Goal: Task Accomplishment & Management: Manage account settings

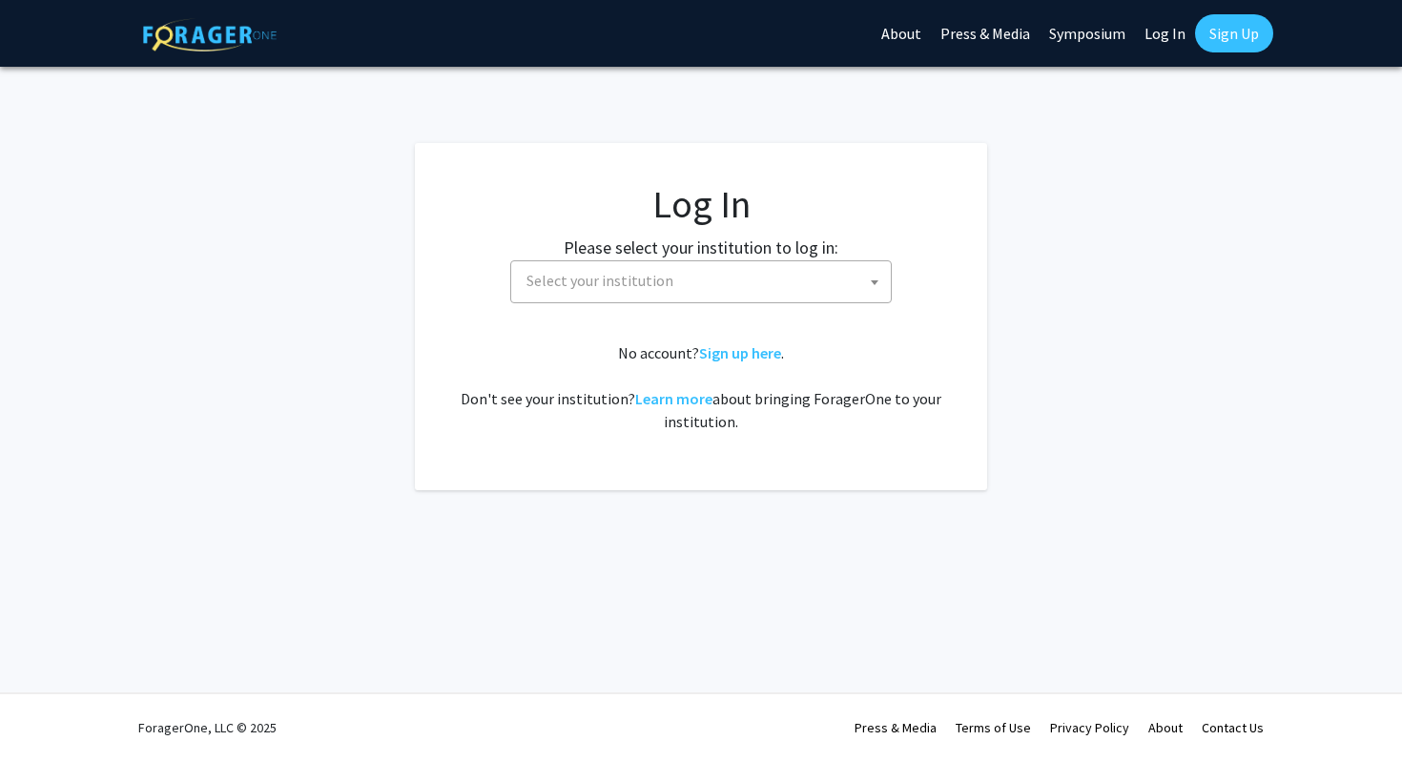
select select
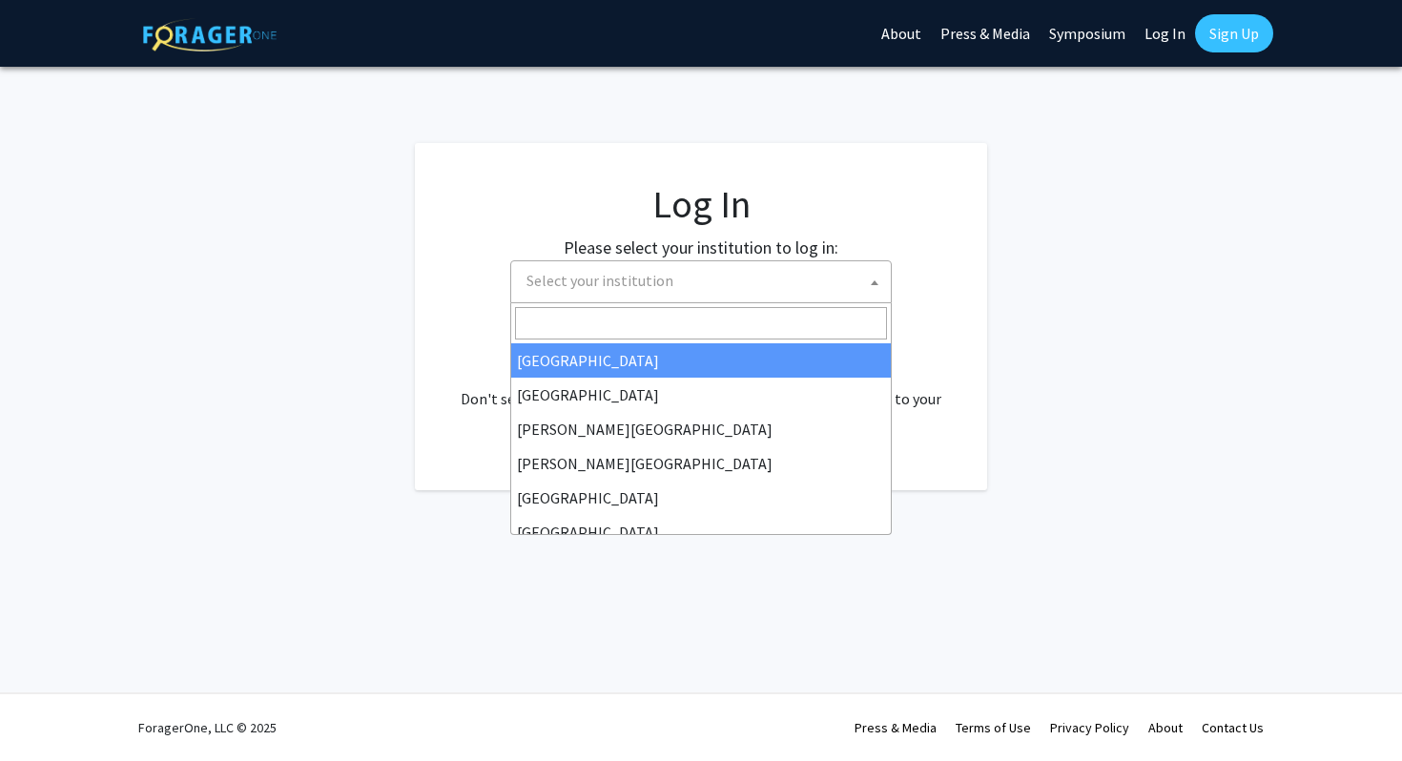
click at [610, 263] on span "Select your institution" at bounding box center [705, 280] width 372 height 39
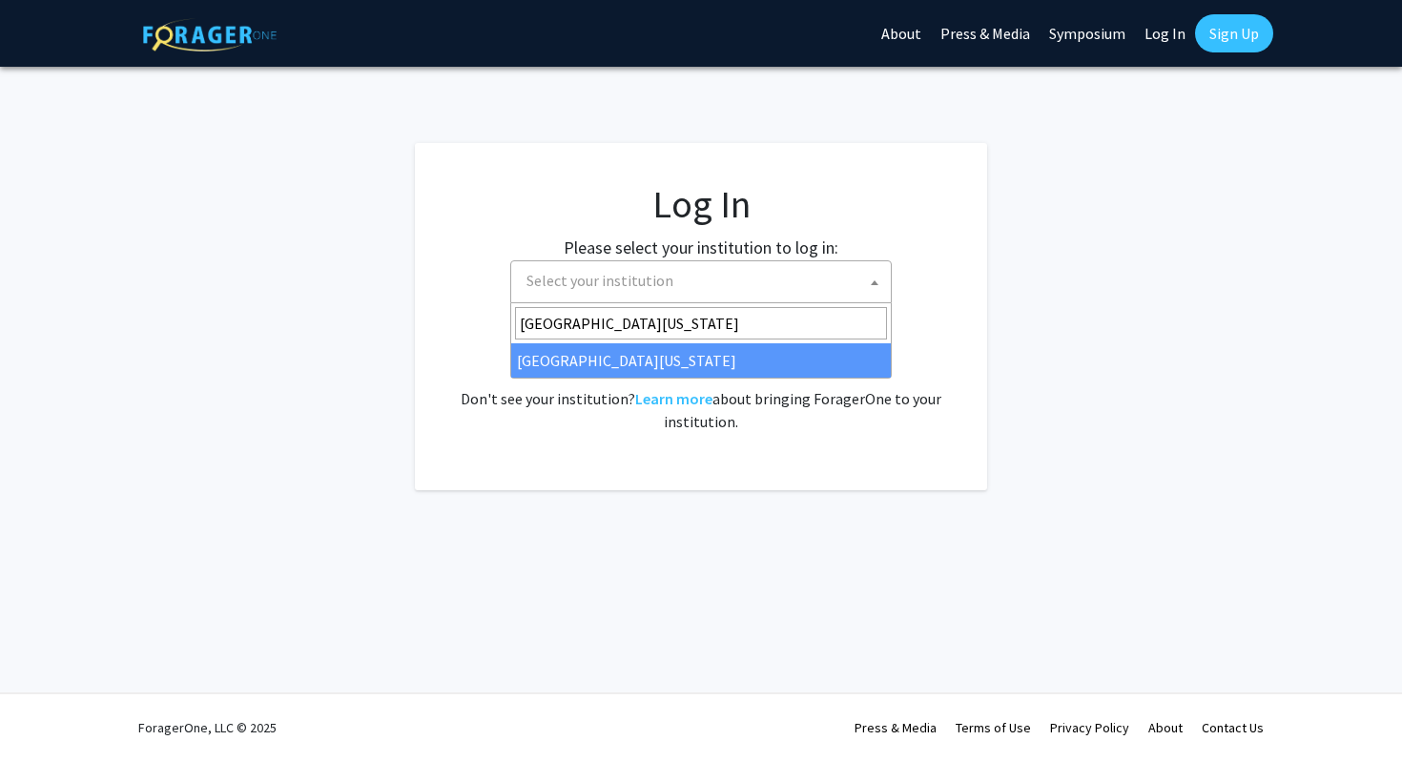
type input "university of maryland"
select select "31"
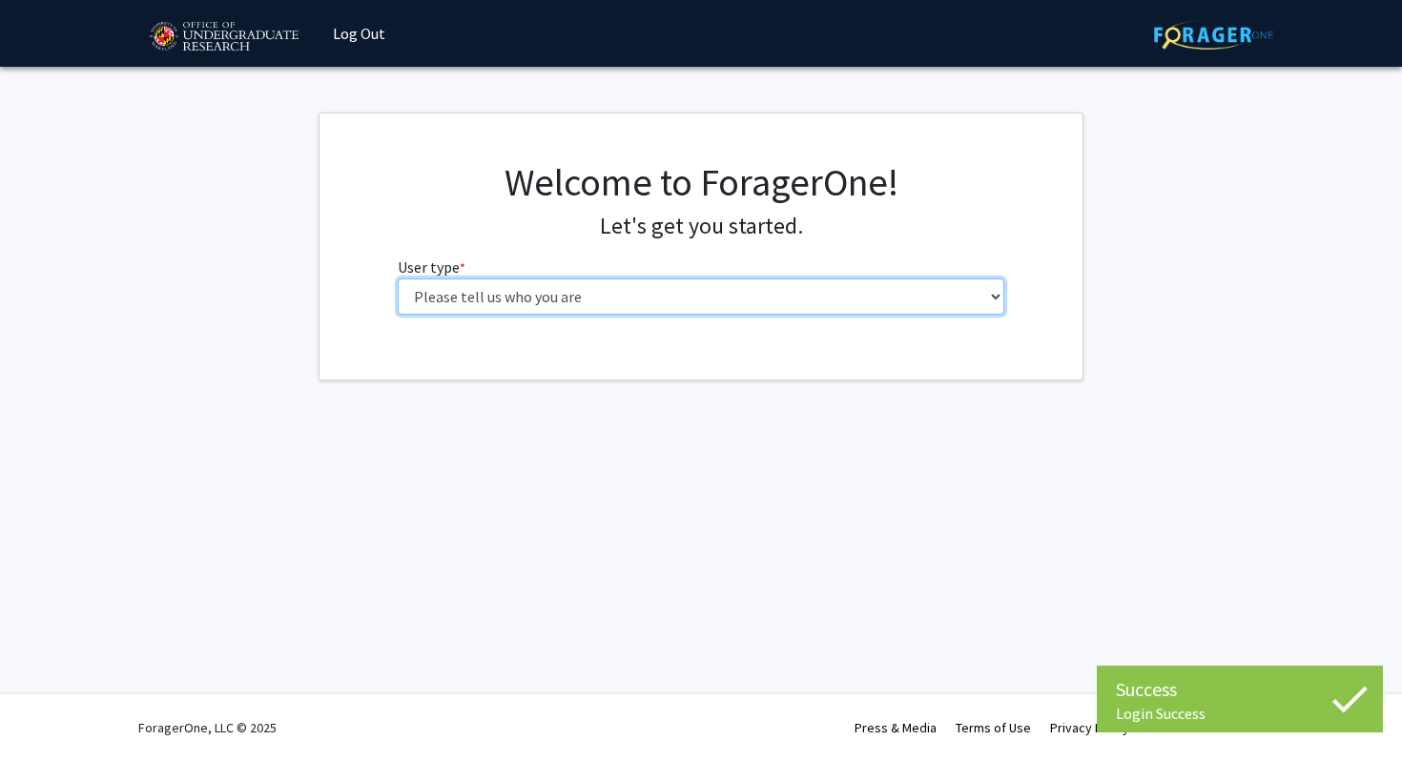
click at [572, 298] on select "Please tell us who you are Undergraduate Student Master's Student Doctoral Cand…" at bounding box center [702, 297] width 608 height 36
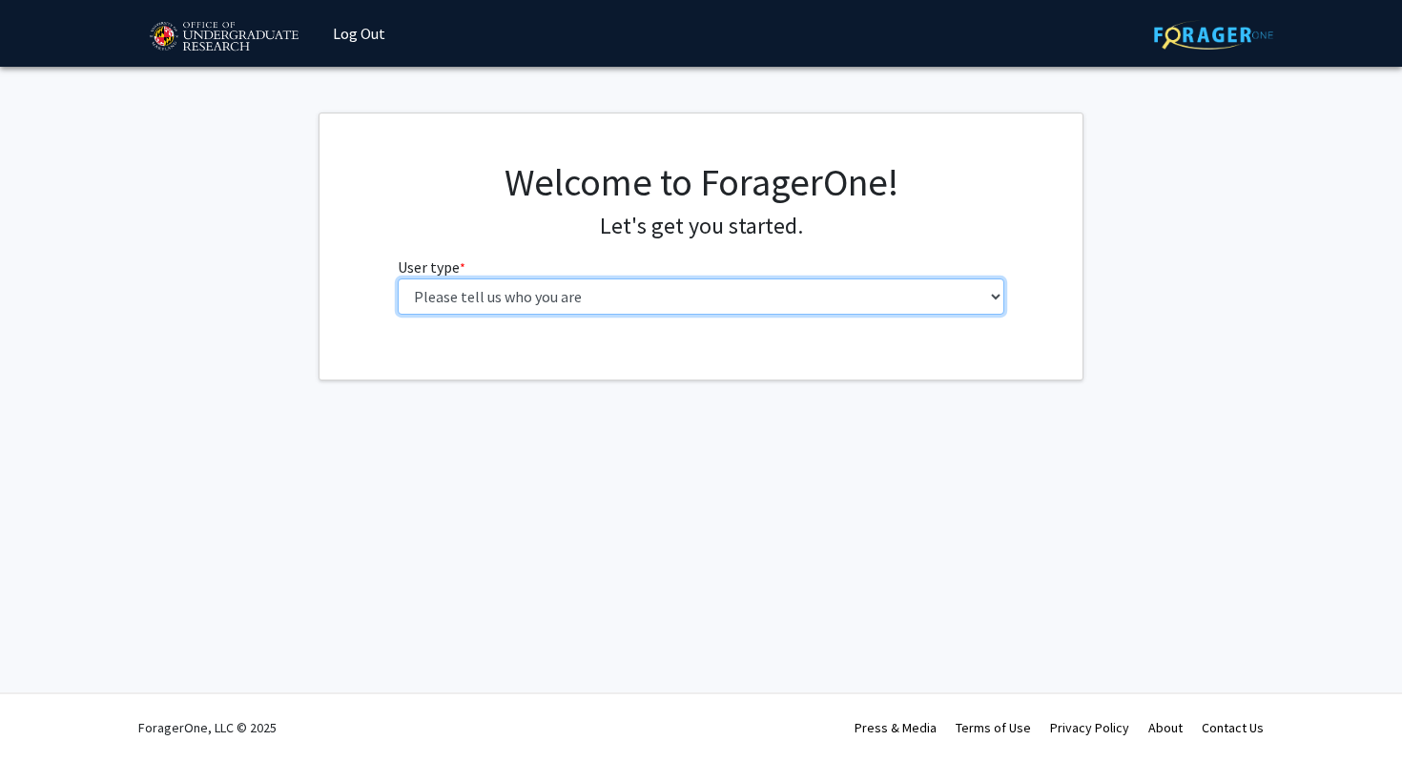
select select "2: masters"
click at [398, 279] on select "Please tell us who you are Undergraduate Student Master's Student Doctoral Cand…" at bounding box center [702, 297] width 608 height 36
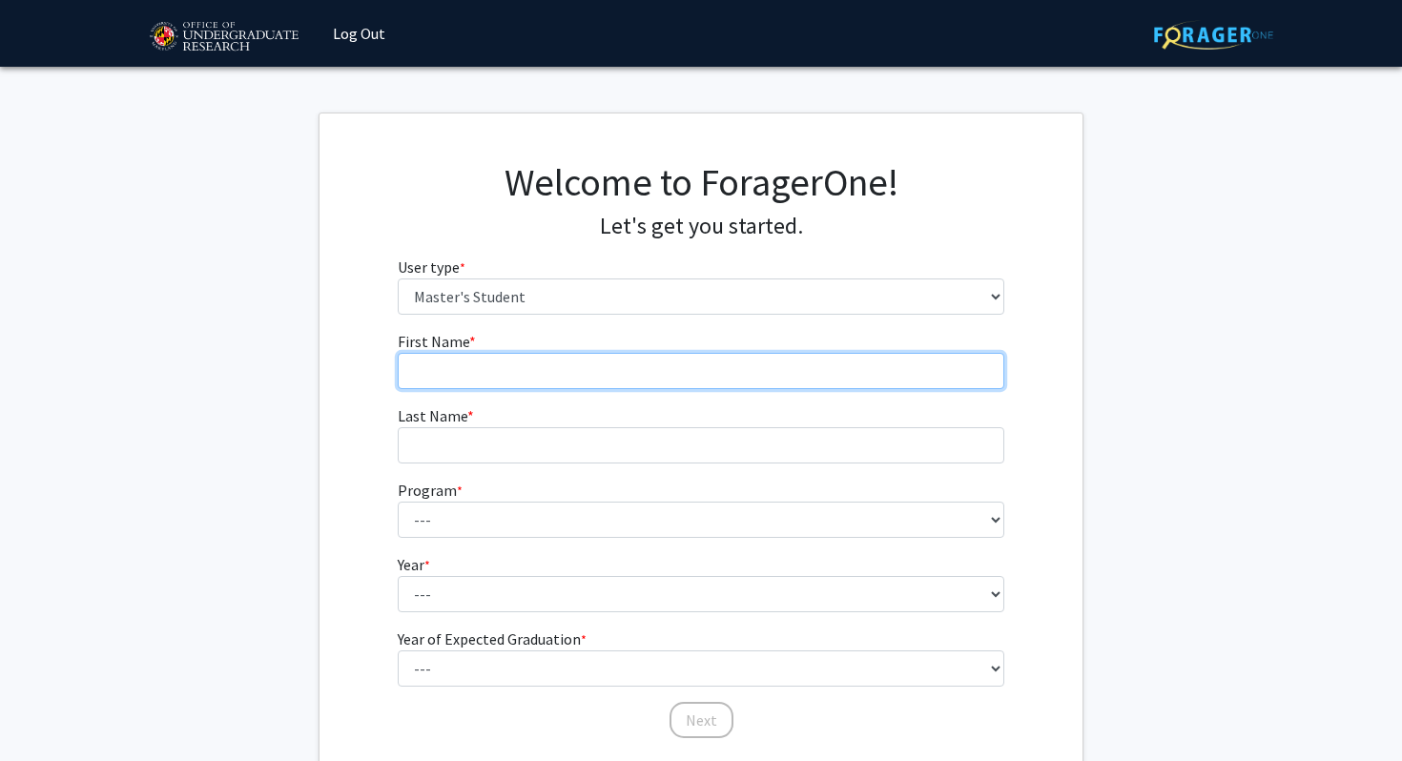
click at [566, 381] on input "First Name * required" at bounding box center [702, 371] width 608 height 36
type input "[PERSON_NAME]"
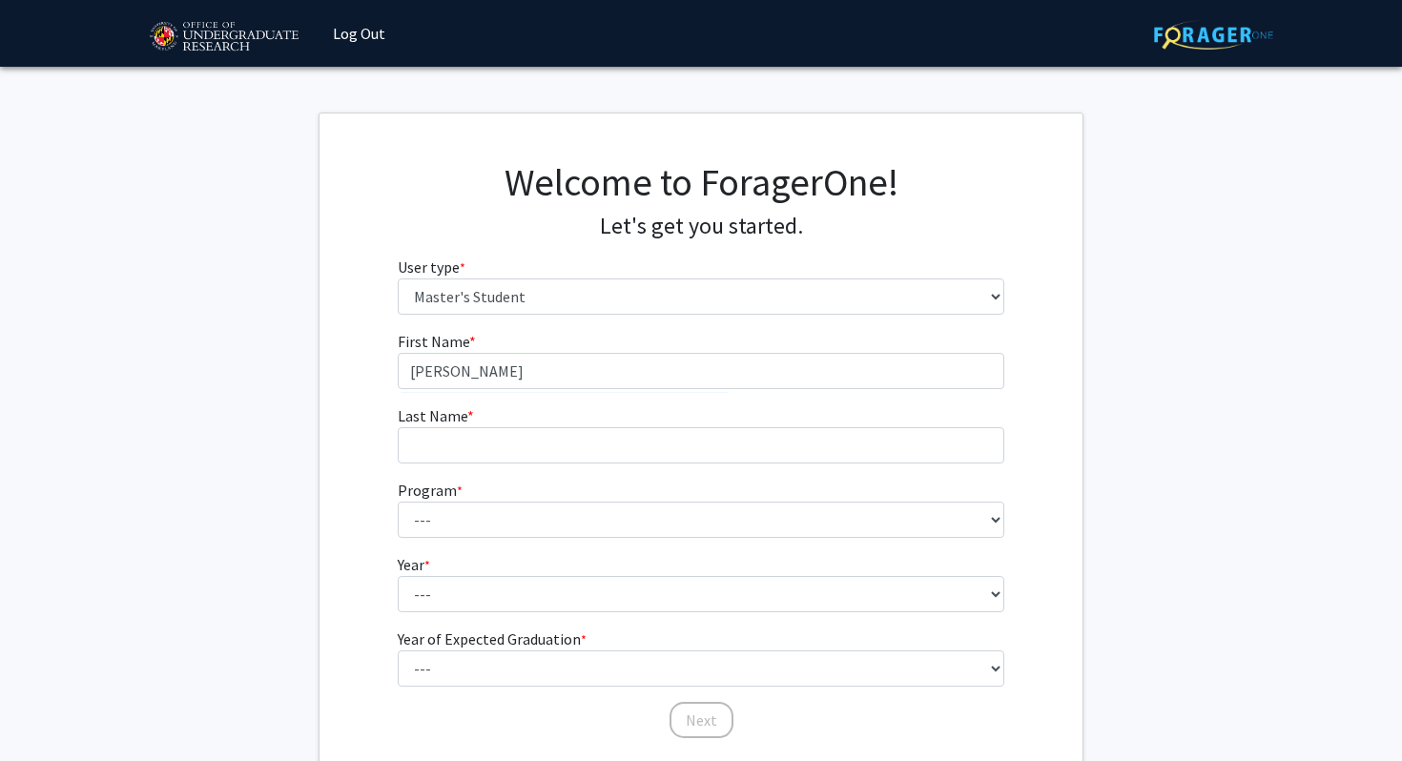
click at [531, 476] on form "First Name * required [PERSON_NAME] Last Name * required Program * required ---…" at bounding box center [702, 525] width 608 height 391
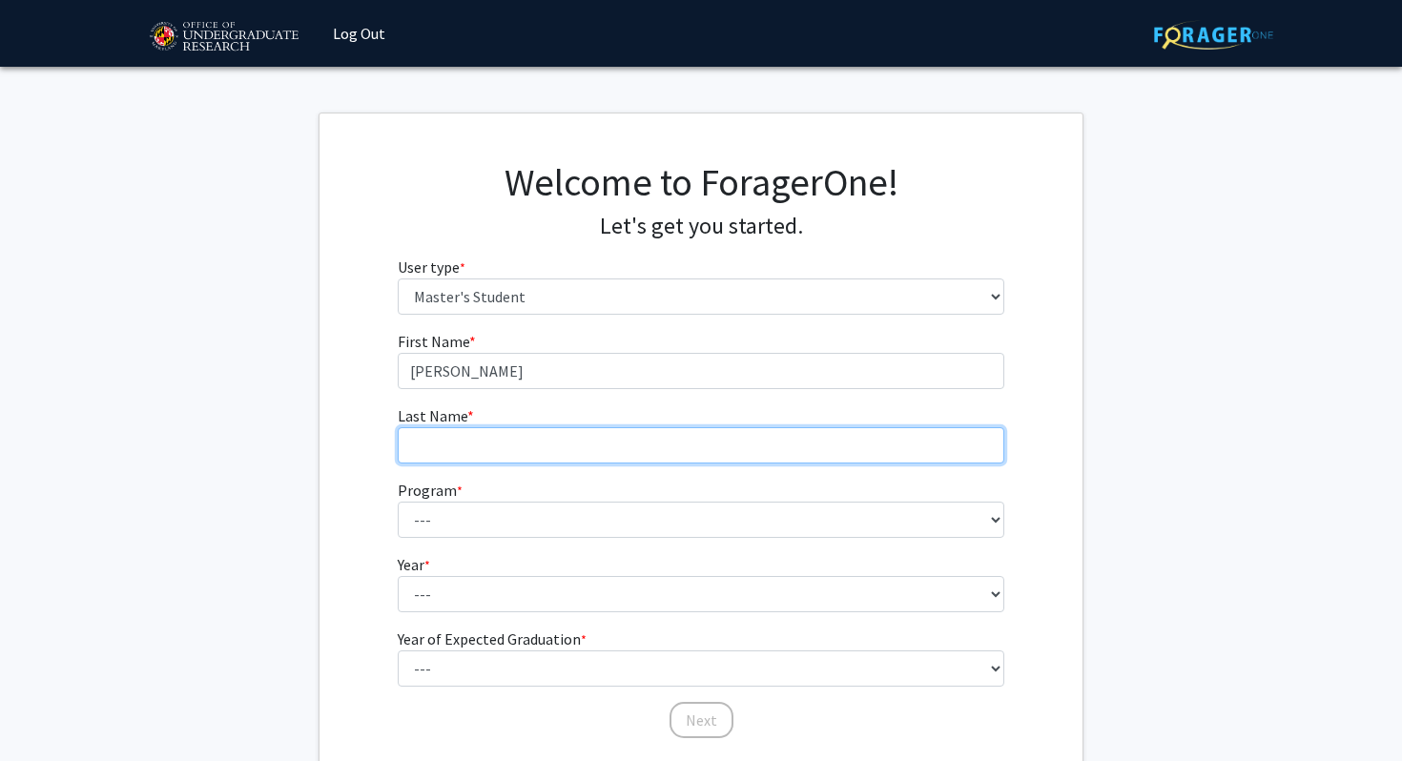
click at [527, 439] on input "Last Name * required" at bounding box center [702, 445] width 608 height 36
type input "[PERSON_NAME]"
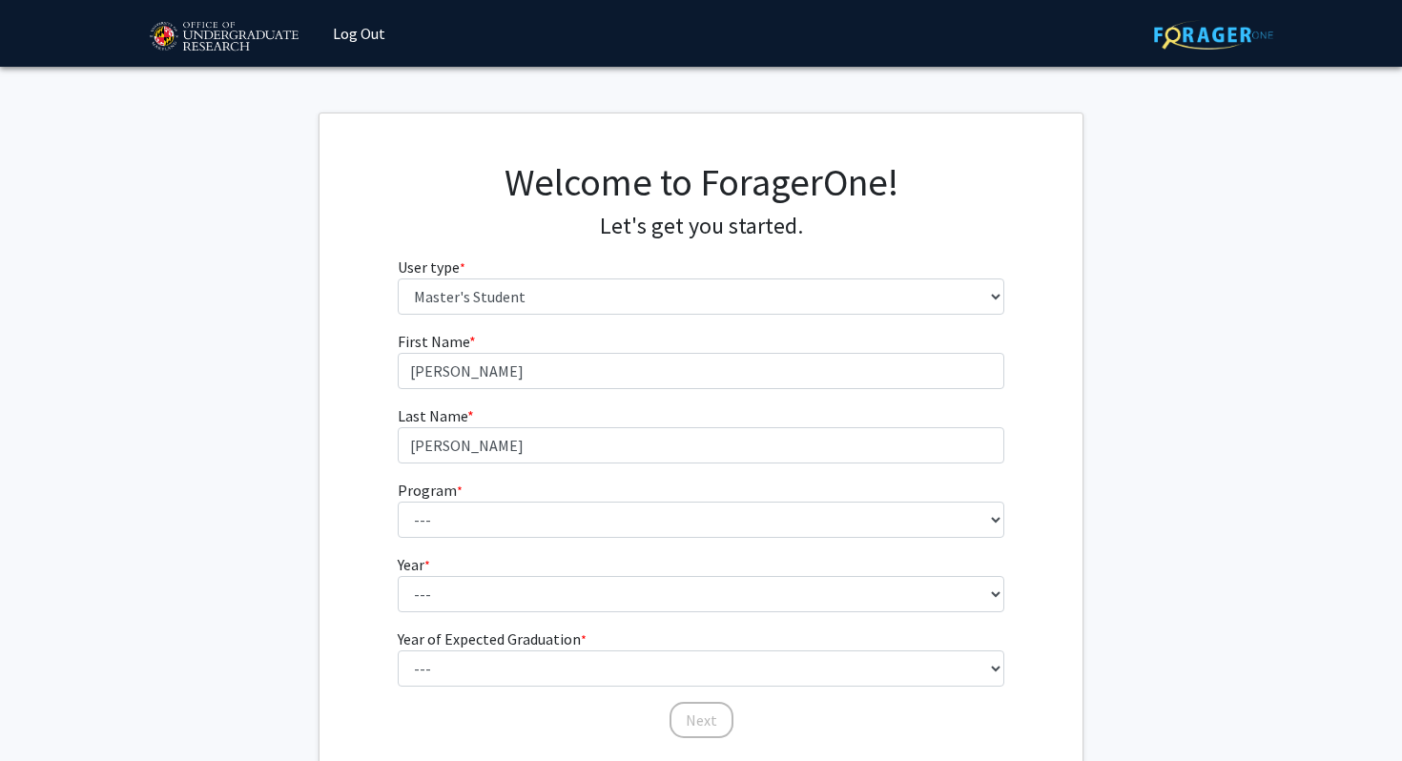
click at [523, 493] on fg-select "Program * required --- Accounting Aerospace Engineering Agricultural and Resour…" at bounding box center [702, 508] width 608 height 59
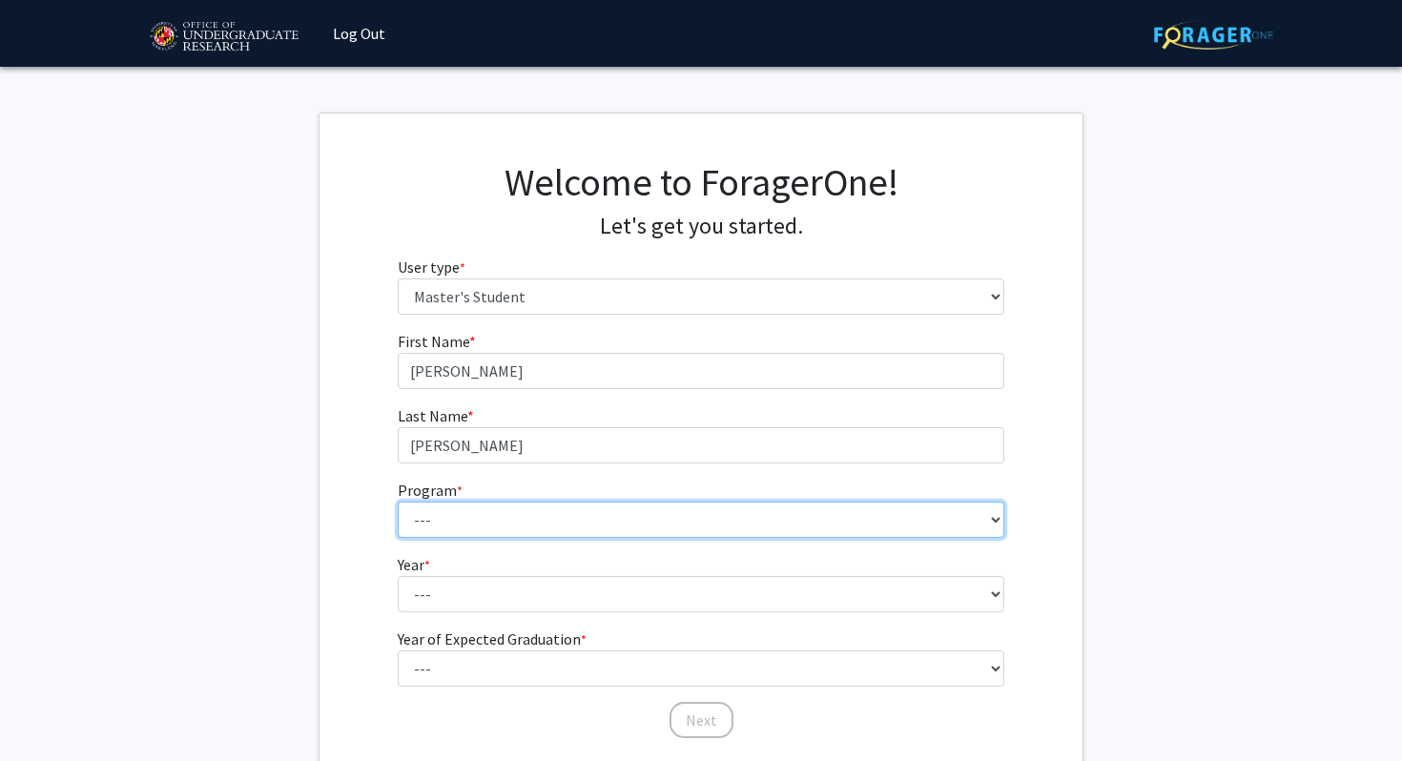
click at [523, 511] on select "--- Accounting Aerospace Engineering Agricultural and Resource Economics Americ…" at bounding box center [702, 520] width 608 height 36
select select "101: 2088"
click at [398, 502] on select "--- Accounting Aerospace Engineering Agricultural and Resource Economics Americ…" at bounding box center [702, 520] width 608 height 36
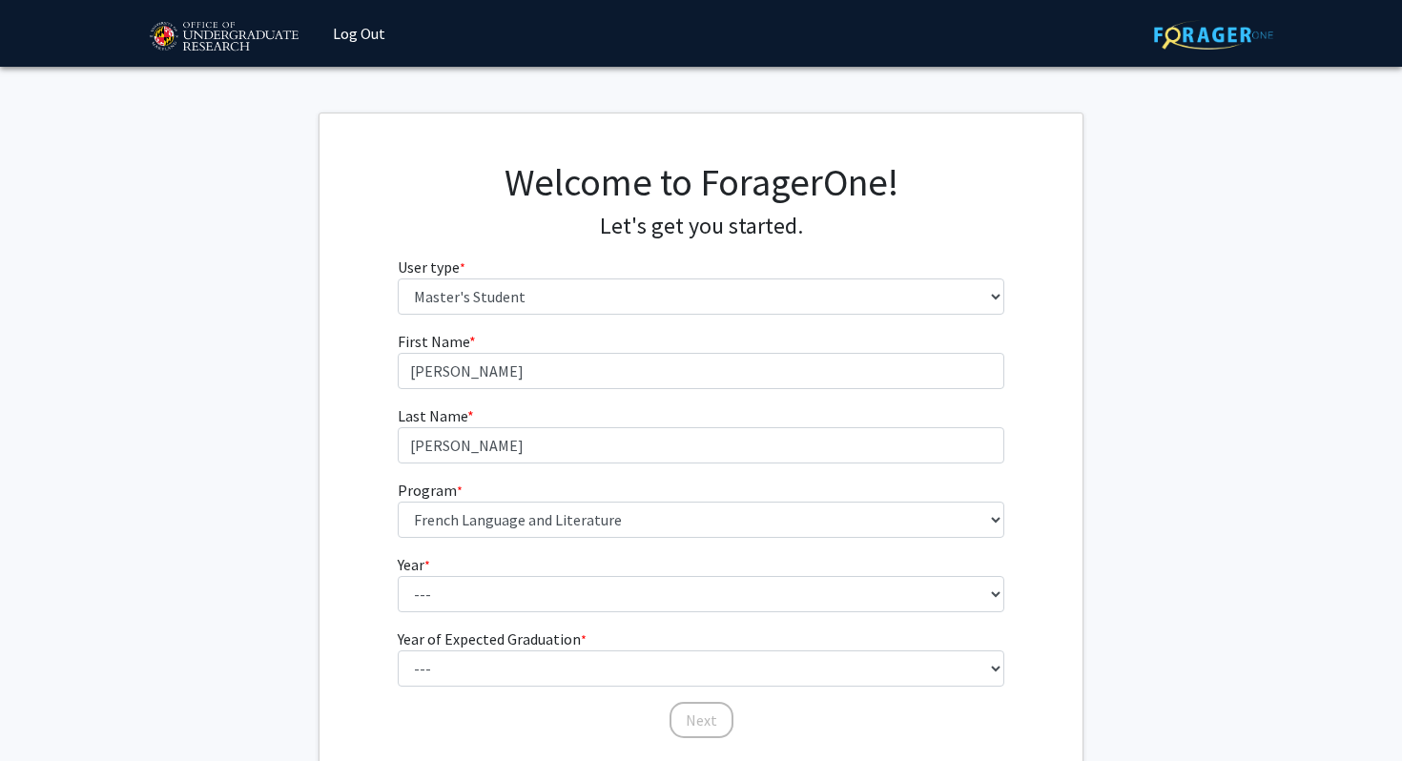
click at [309, 609] on fg-get-started "Welcome to ForagerOne! Let's get you started. User type * required Please tell …" at bounding box center [701, 452] width 1402 height 678
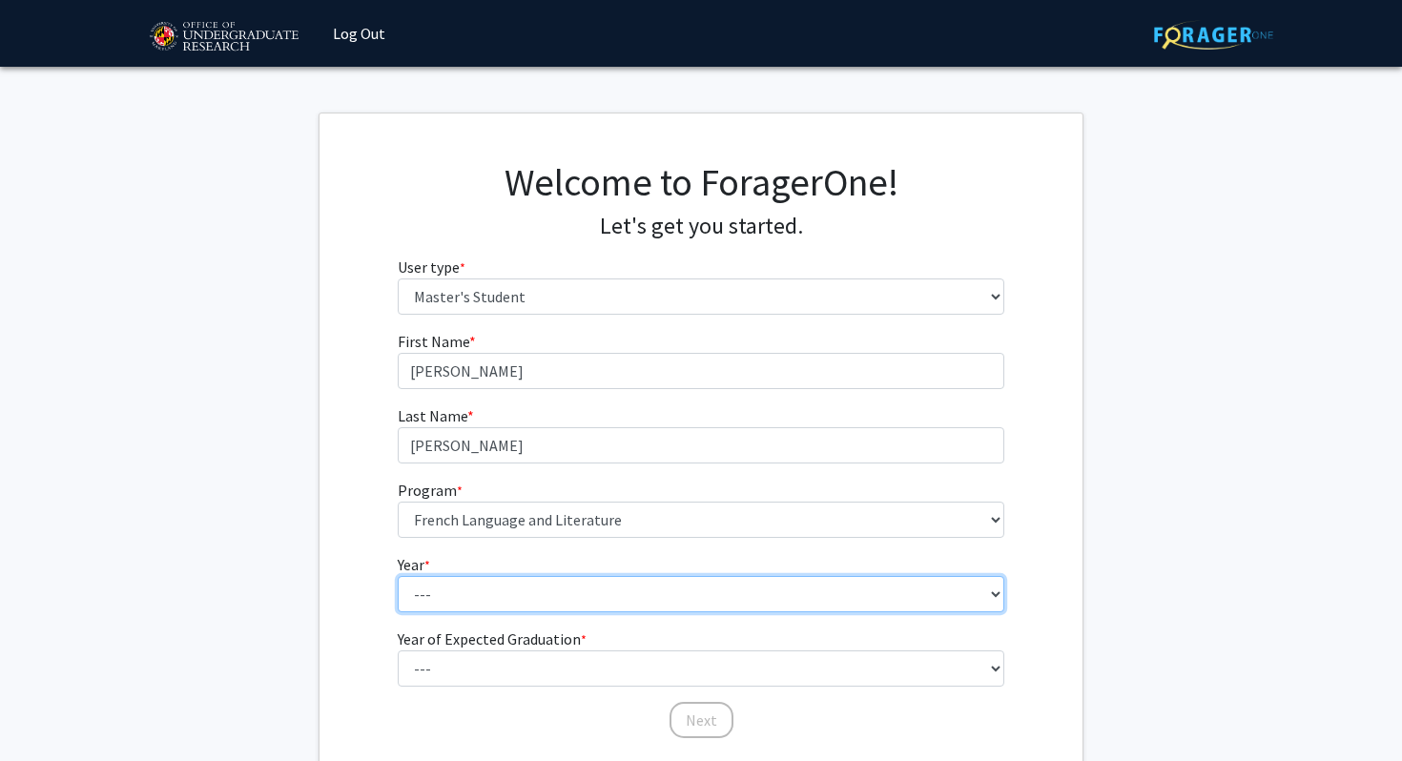
click at [461, 609] on select "--- First Year Second Year" at bounding box center [702, 594] width 608 height 36
select select "1: first_year"
click at [398, 576] on select "--- First Year Second Year" at bounding box center [702, 594] width 608 height 36
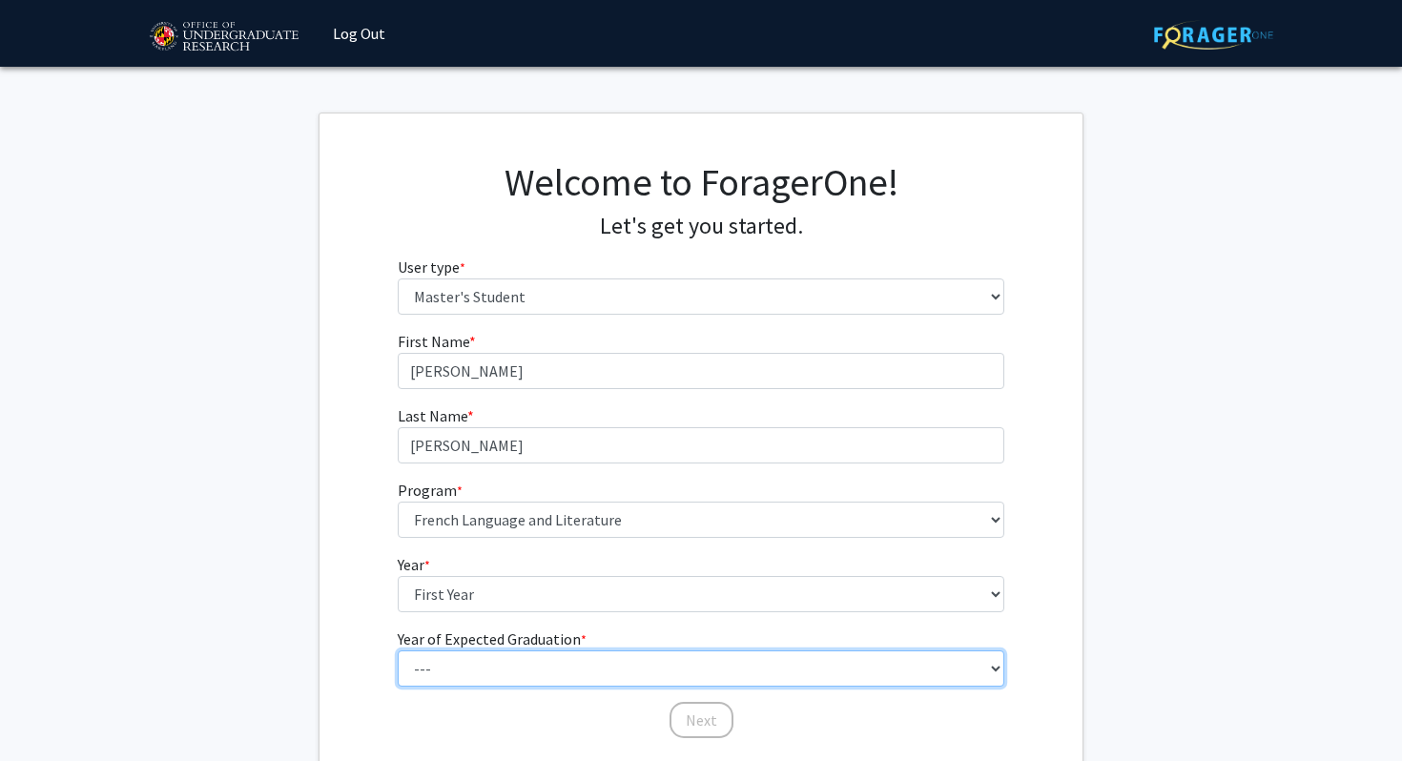
click at [465, 669] on select "--- 2025 2026 2027 2028 2029 2030 2031 2032 2033 2034" at bounding box center [702, 668] width 608 height 36
select select "3: 2027"
click at [398, 650] on select "--- 2025 2026 2027 2028 2029 2030 2031 2032 2033 2034" at bounding box center [702, 668] width 608 height 36
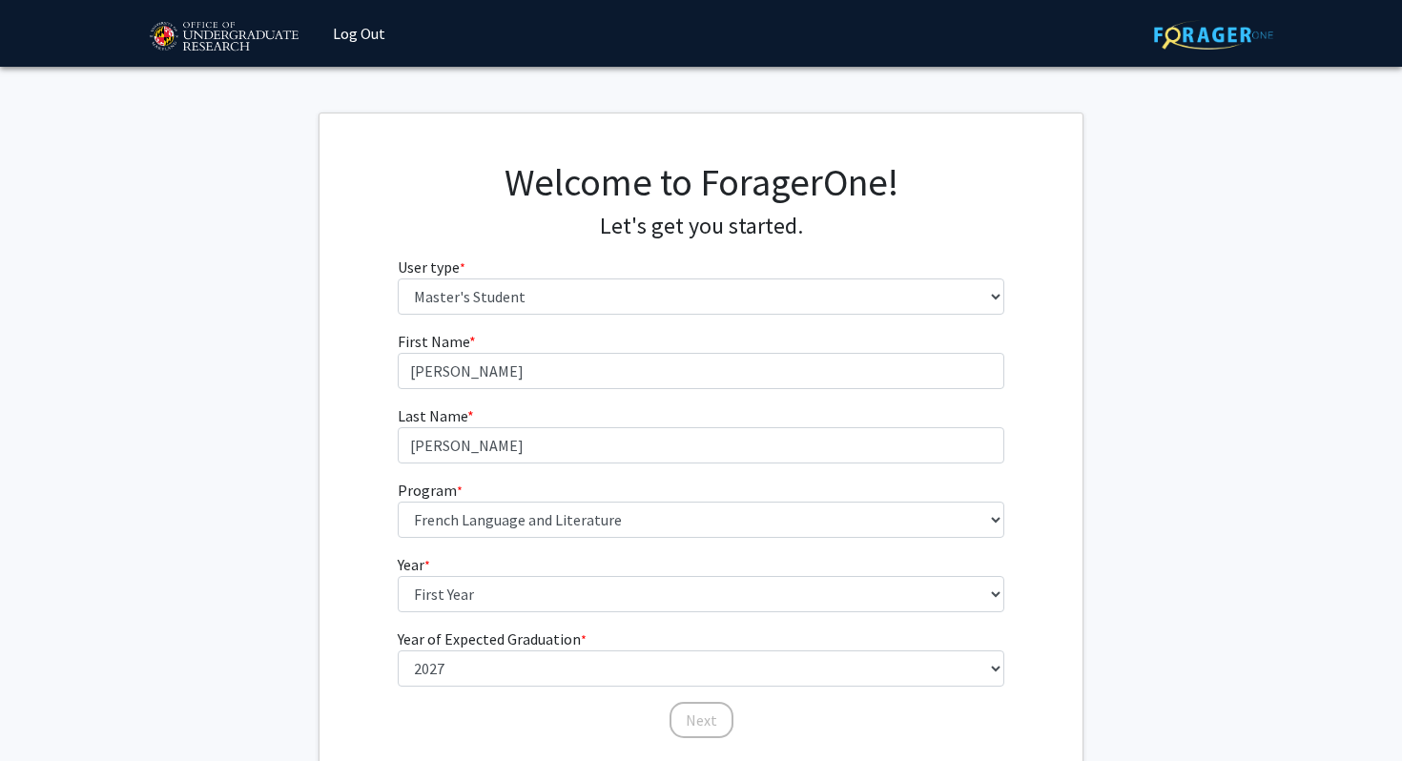
click at [310, 647] on fg-get-started "Welcome to ForagerOne! Let's get you started. User type * required Please tell …" at bounding box center [701, 452] width 1402 height 678
click at [705, 723] on button "Next" at bounding box center [702, 720] width 64 height 36
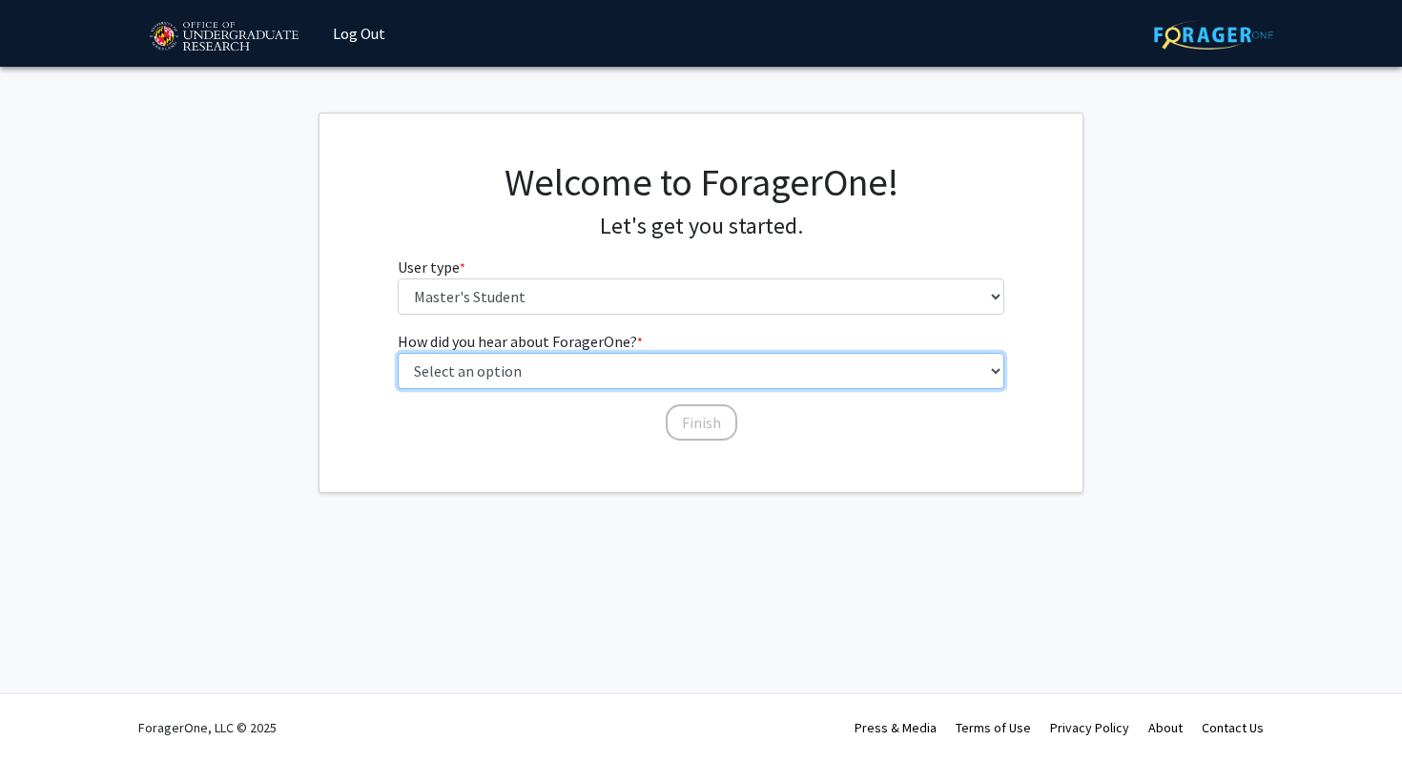
click at [664, 375] on select "Select an option Peer/student recommendation Faculty/staff recommendation Unive…" at bounding box center [702, 371] width 608 height 36
select select "2: faculty_recommendation"
click at [398, 353] on select "Select an option Peer/student recommendation Faculty/staff recommendation Unive…" at bounding box center [702, 371] width 608 height 36
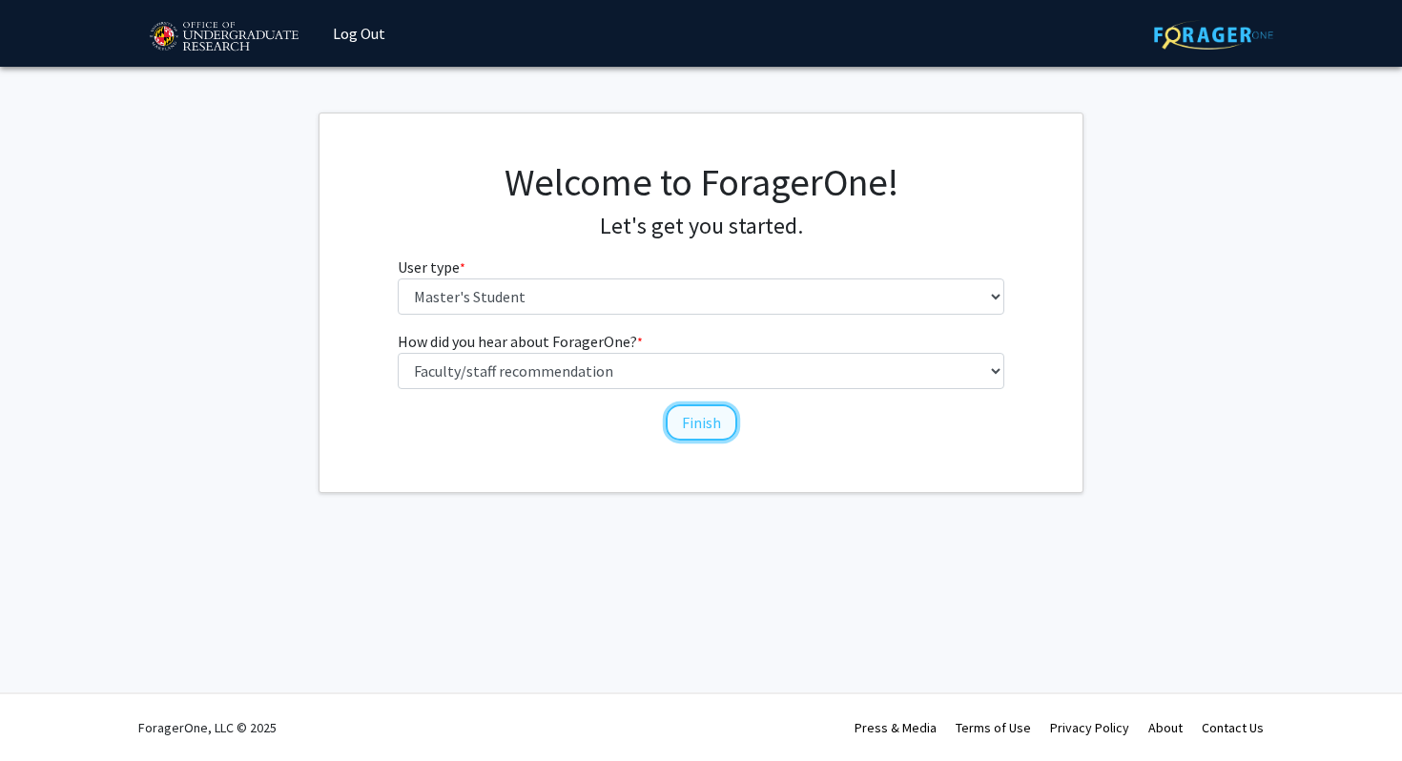
click at [693, 423] on button "Finish" at bounding box center [702, 422] width 72 height 36
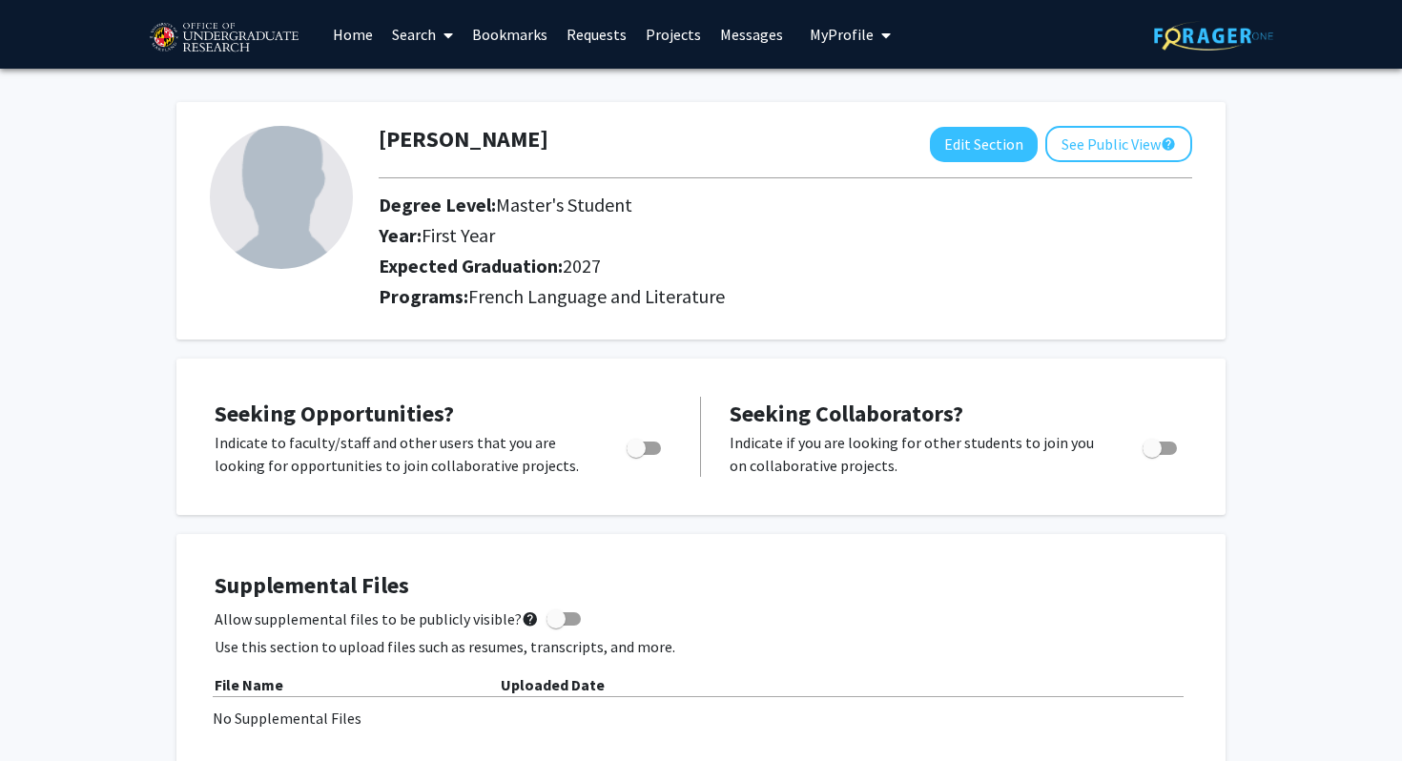
click at [661, 547] on div "Supplemental Files Allow supplemental files to be publicly visible? help Use th…" at bounding box center [700, 685] width 1049 height 303
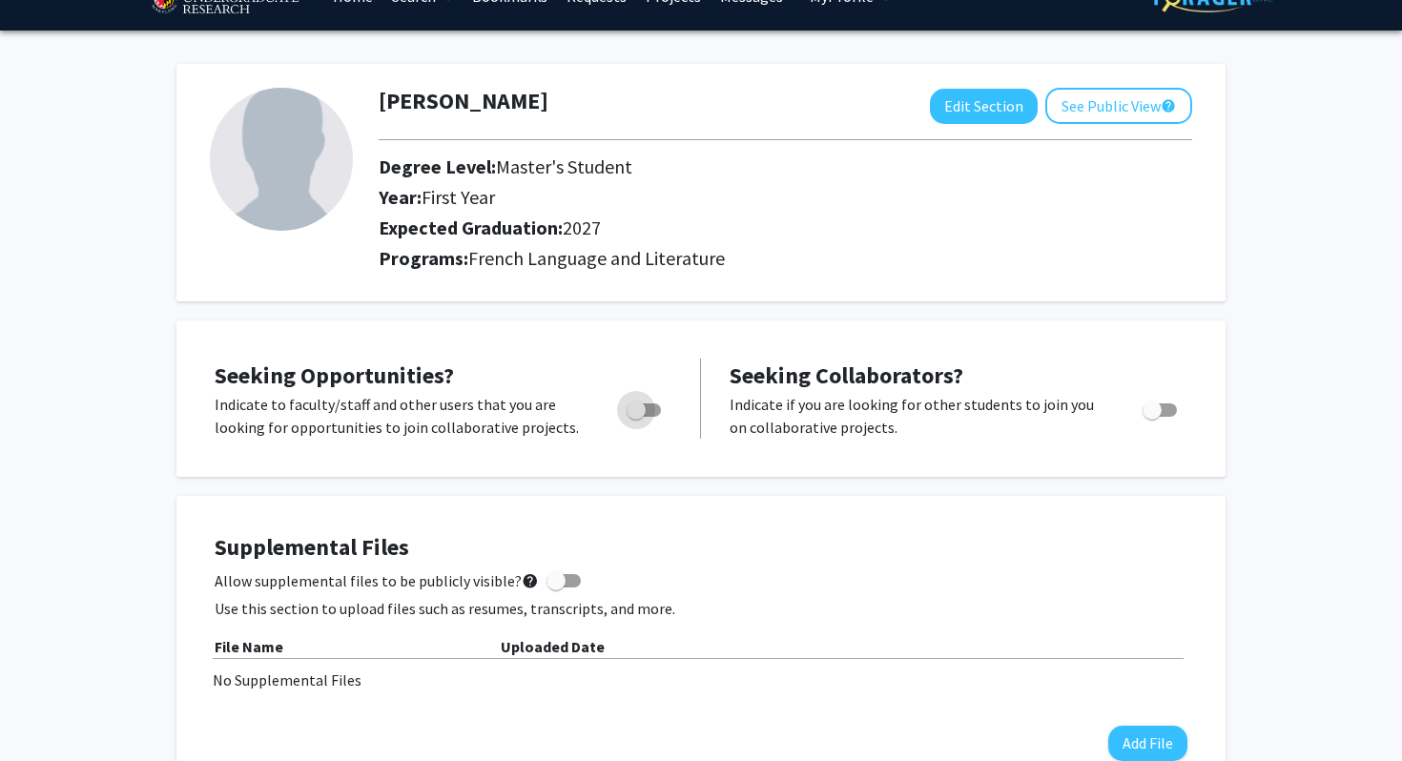
click at [648, 410] on span "Toggle" at bounding box center [644, 409] width 34 height 13
click at [636, 417] on input "Are you actively seeking opportunities?" at bounding box center [635, 417] width 1 height 1
checkbox input "true"
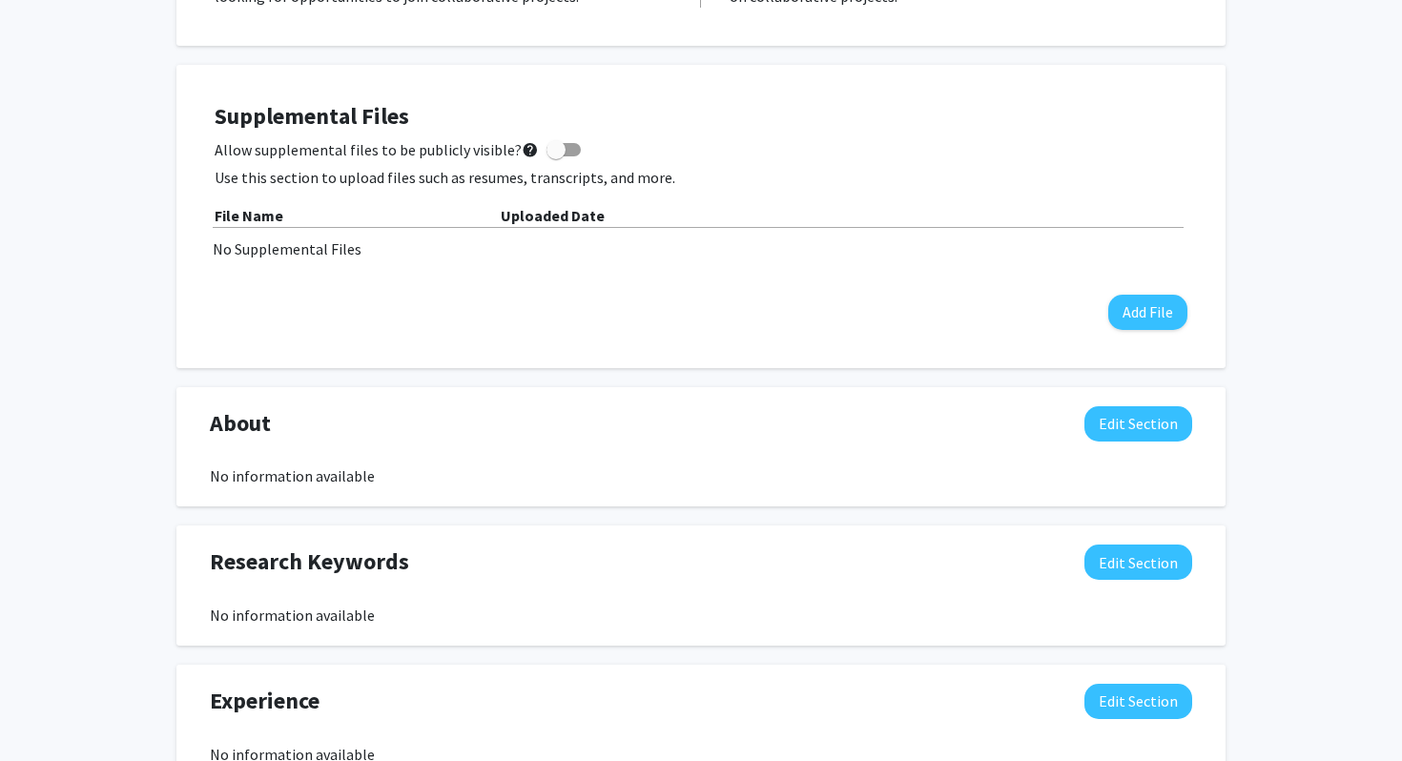
scroll to position [456, 0]
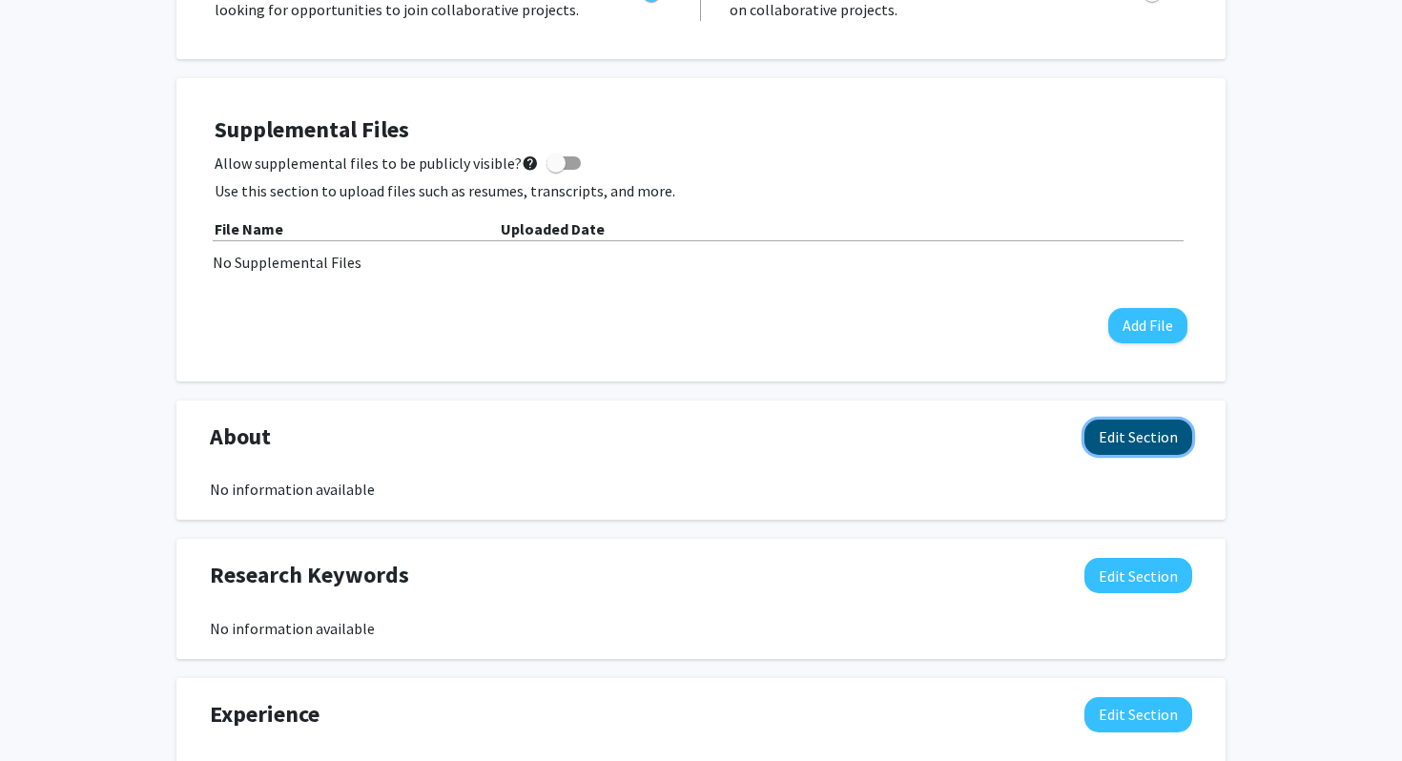
click at [1106, 437] on button "Edit Section" at bounding box center [1138, 437] width 108 height 35
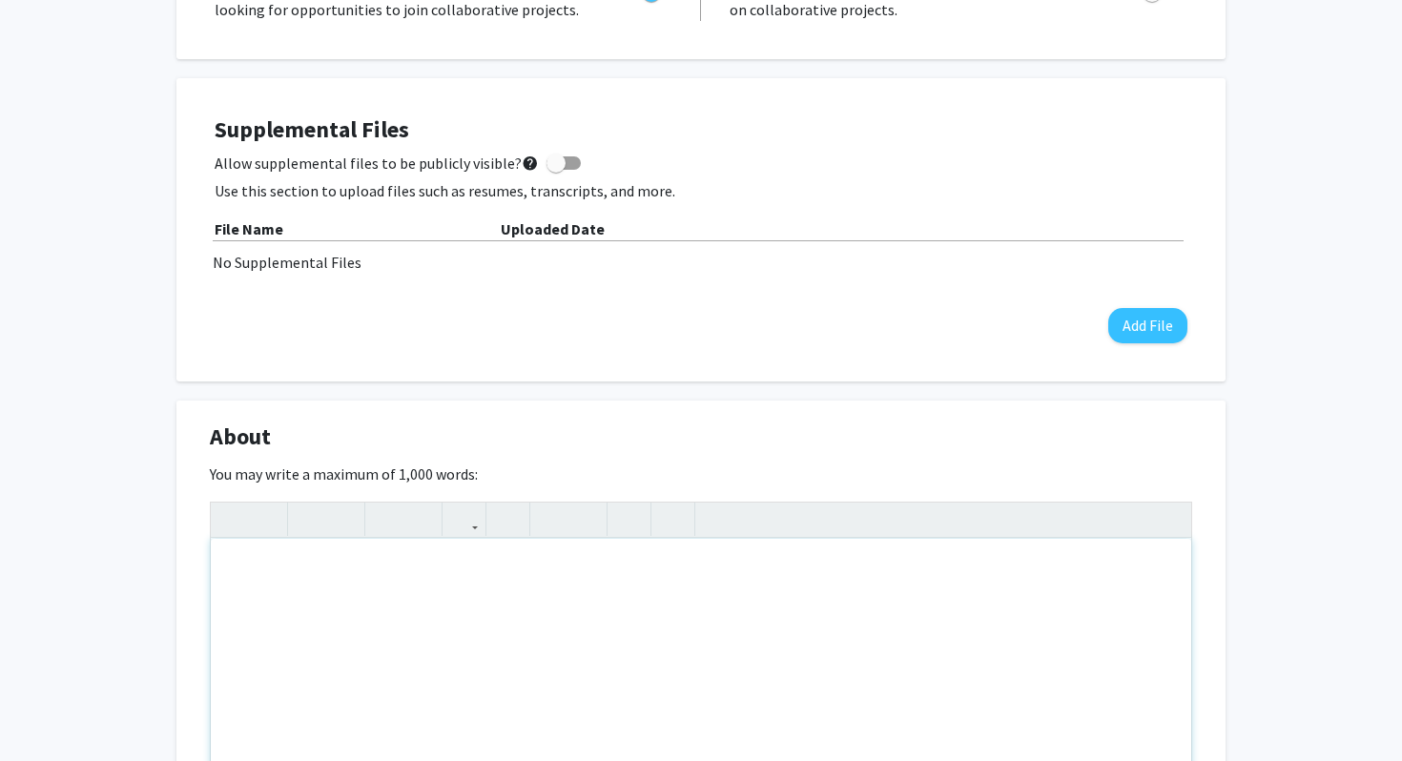
click at [799, 616] on div "Note to users with screen readers: Please deactivate our accessibility plugin f…" at bounding box center [701, 682] width 981 height 286
type textarea "°"
click at [244, 570] on div "Political science graduate" at bounding box center [701, 682] width 981 height 286
click at [431, 568] on div "Aspiring educator of French, science graduate" at bounding box center [701, 682] width 981 height 286
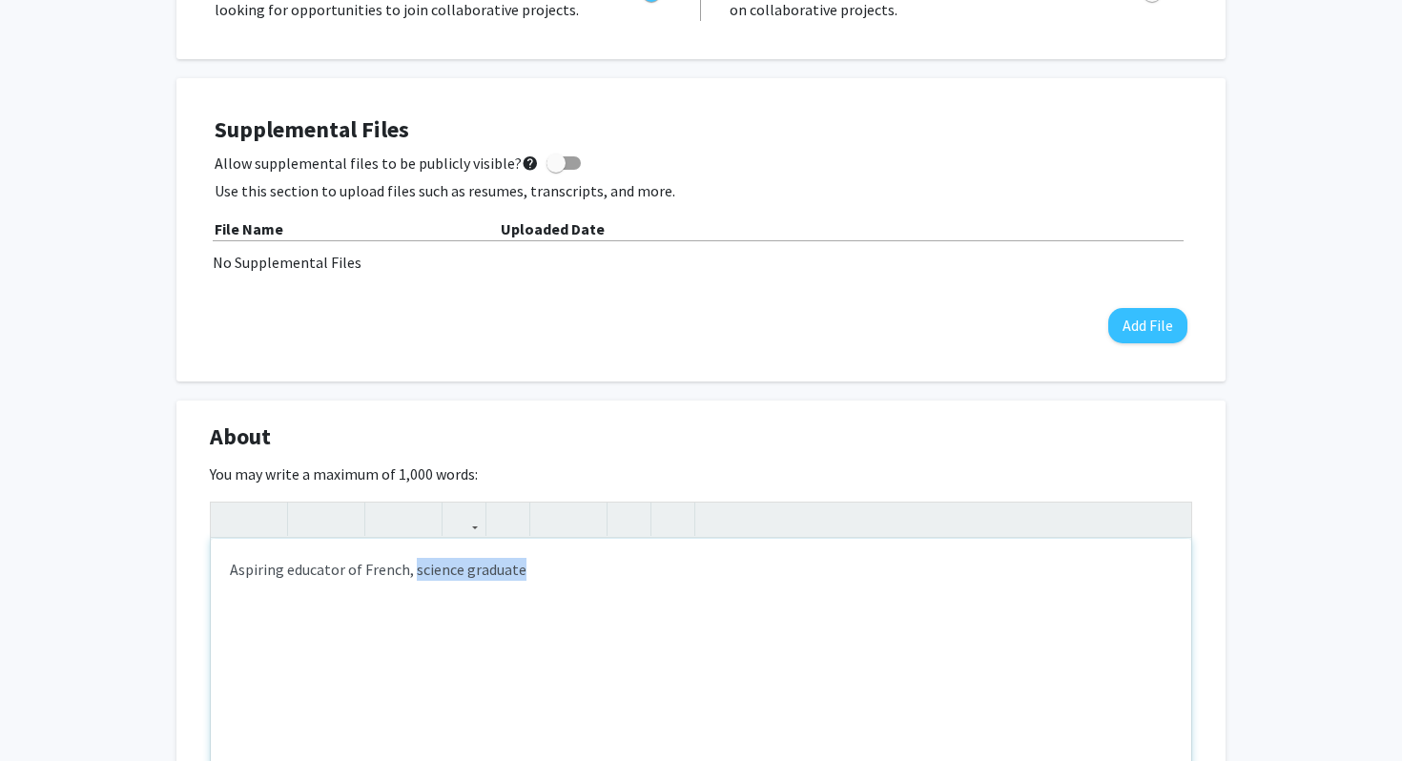
drag, startPoint x: 431, startPoint y: 568, endPoint x: 494, endPoint y: 568, distance: 63.0
click at [494, 568] on div "Aspiring educator of French, science graduate" at bounding box center [701, 682] width 981 height 286
click at [403, 573] on div "Aspiring educator of French passionate about war history and storytelling." at bounding box center [701, 682] width 981 height 286
click at [591, 572] on div "Aspiring educator of French passionate about war history and storytelling." at bounding box center [701, 682] width 981 height 286
click at [952, 569] on div "Aspiring educator of French passionate about war history, holistic education an…" at bounding box center [701, 682] width 981 height 286
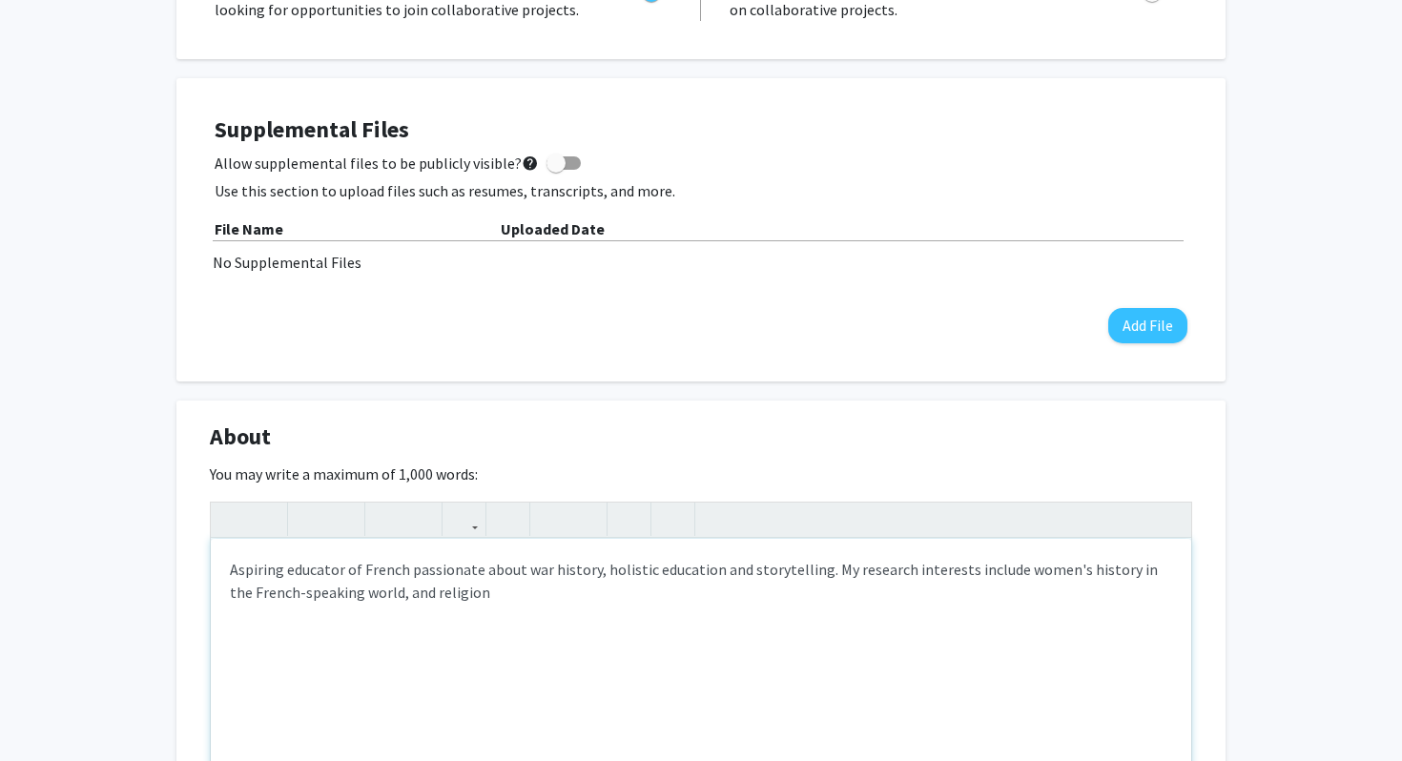
click at [407, 600] on div "Aspiring educator of French passionate about war history, holistic education an…" at bounding box center [701, 682] width 981 height 286
click at [411, 590] on div "Aspiring educator of French passionate about war history, holistic education an…" at bounding box center [701, 682] width 981 height 286
click at [592, 619] on div "Aspiring educator of French passionate about war history, holistic education an…" at bounding box center [701, 682] width 981 height 286
click at [712, 571] on div "Aspiring educator of French passionate about war history, holistic education an…" at bounding box center [701, 682] width 981 height 286
click at [748, 593] on div "Aspiring educator of French passionate about war history, holistic education, a…" at bounding box center [701, 682] width 981 height 286
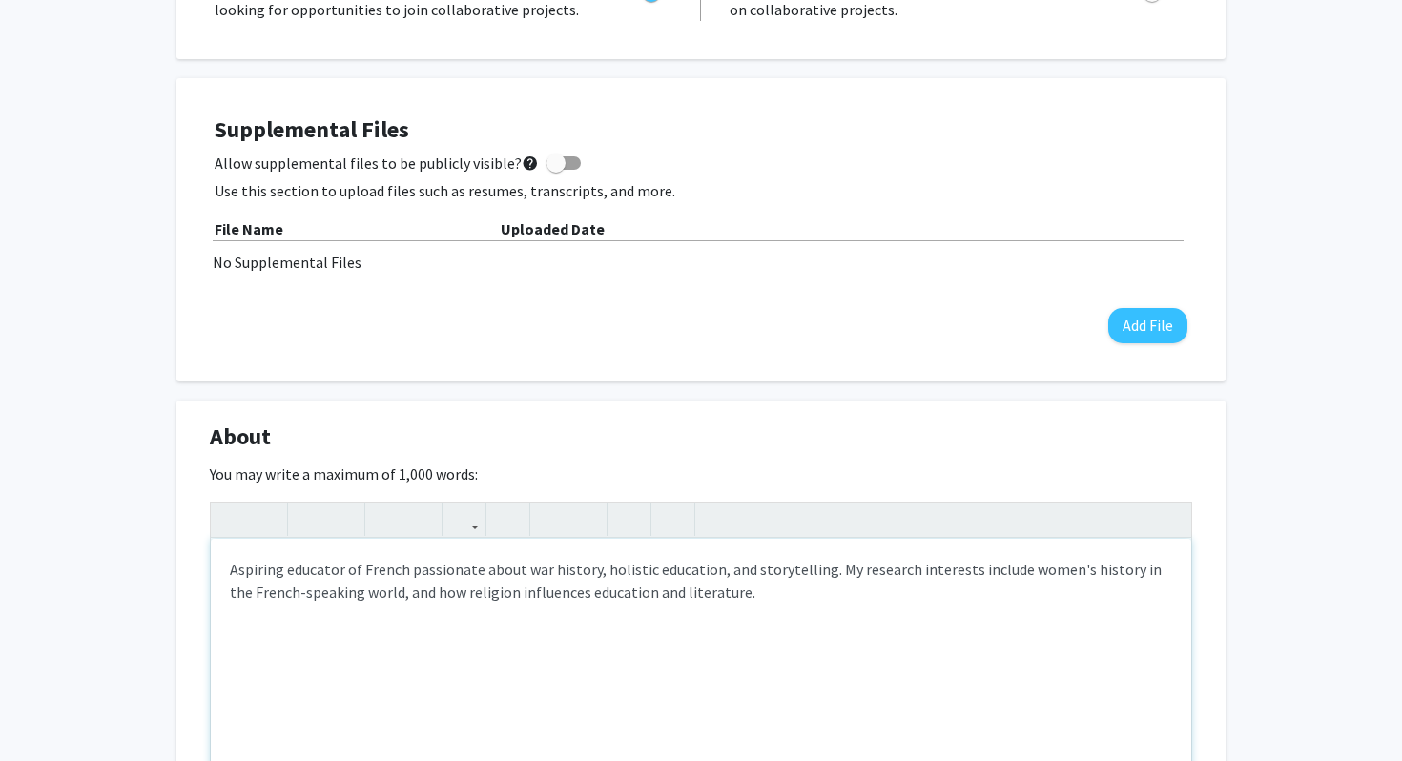
click at [375, 572] on div "Aspiring educator of French passionate about war history, holistic education, a…" at bounding box center [701, 682] width 981 height 286
drag, startPoint x: 375, startPoint y: 572, endPoint x: 319, endPoint y: 571, distance: 56.3
click at [319, 571] on div "Aspiring educator of French passionate about war history, holistic education, a…" at bounding box center [701, 682] width 981 height 286
click at [316, 567] on div "Aspiring acade passionate about war history, holistic education, and storytelli…" at bounding box center [701, 682] width 981 height 286
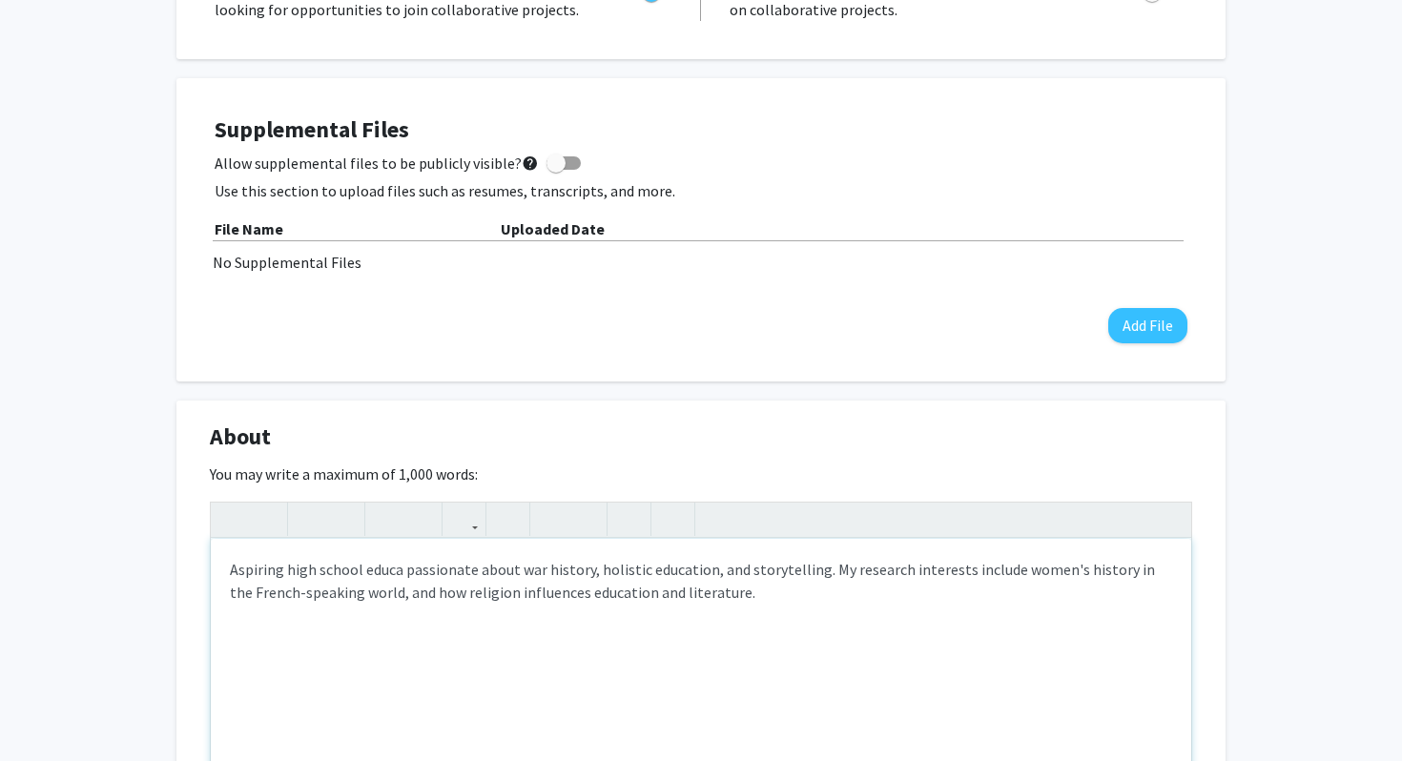
type textarea "Aspiring high school educator passionate about war history, holistic education,…"
click at [760, 571] on div "Aspiring high school educator passionate about war history, holistic education,…" at bounding box center [701, 682] width 981 height 286
click at [1298, 462] on div "[PERSON_NAME] Edit Section See Public View help Degree Level: Master's Student …" at bounding box center [701, 652] width 1402 height 2079
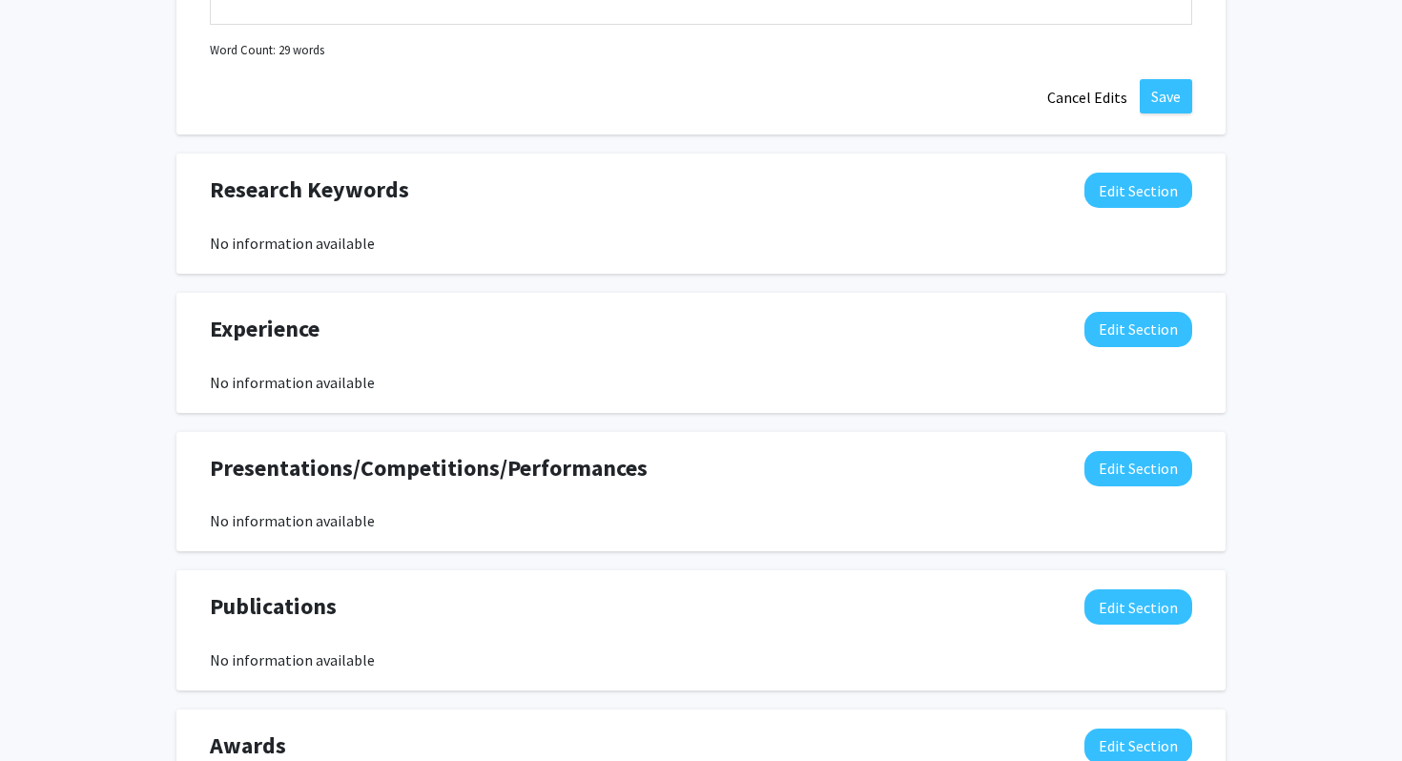
scroll to position [1295, 0]
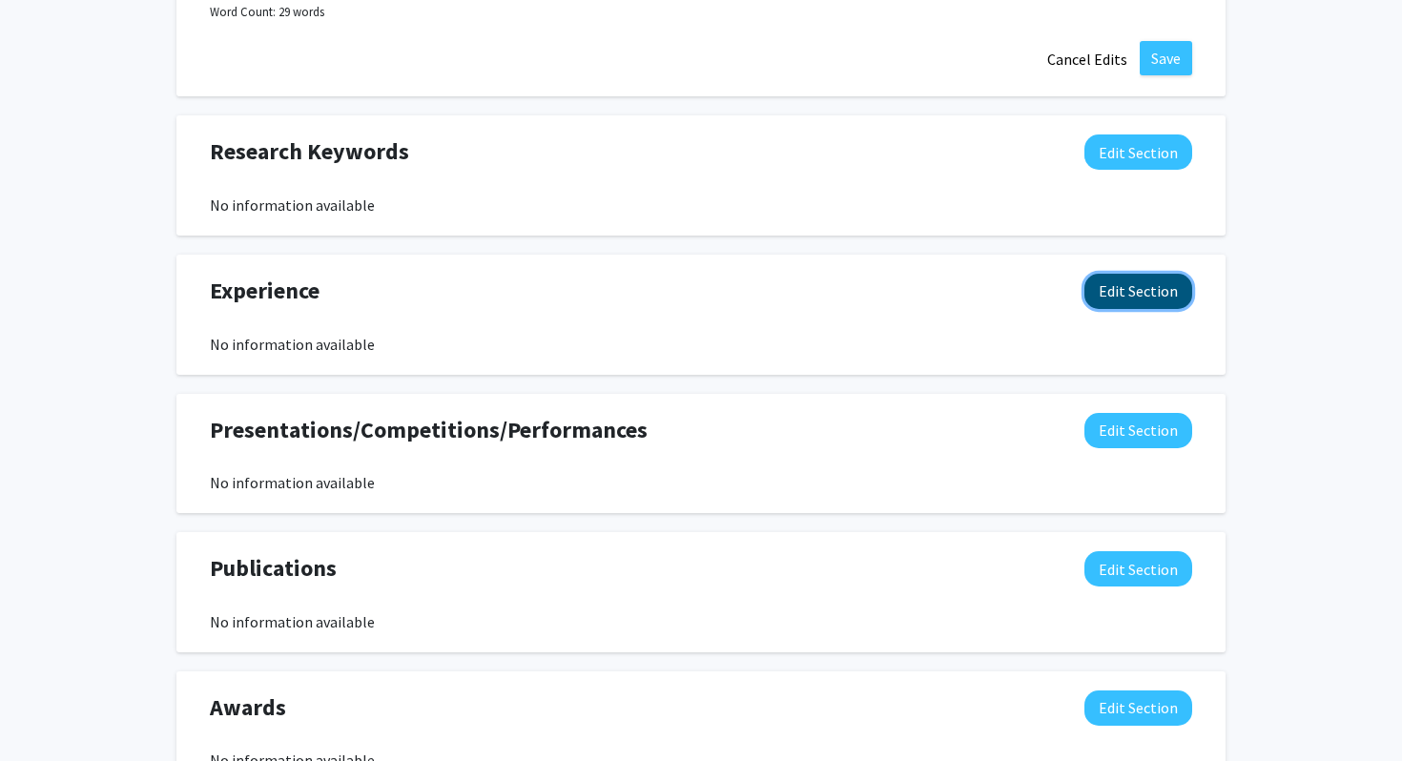
click at [1162, 281] on button "Edit Section" at bounding box center [1138, 291] width 108 height 35
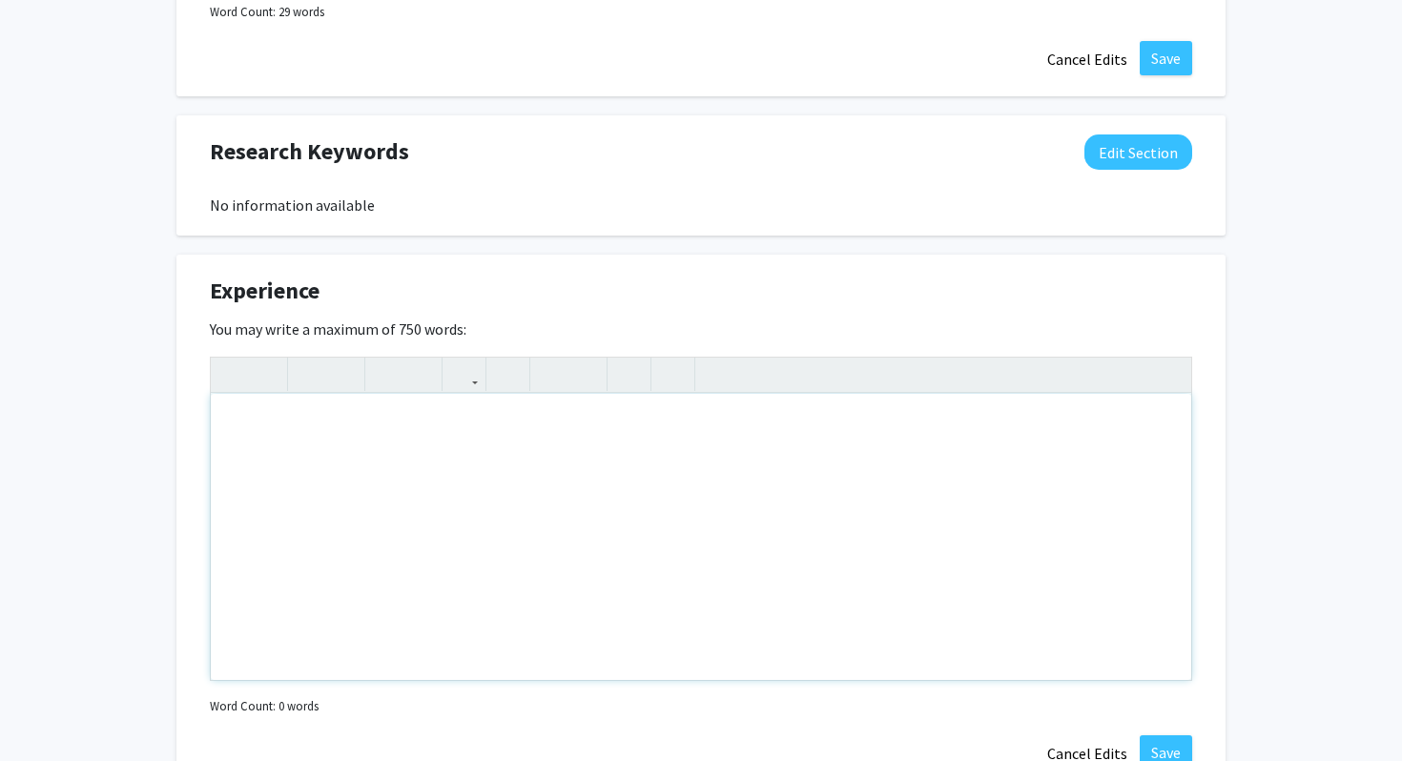
click at [787, 474] on div "Note to users with screen readers: Please deactivate our accessibility plugin f…" at bounding box center [701, 537] width 981 height 286
click at [471, 462] on p "Worked on an extensive project about privacy law" at bounding box center [701, 462] width 942 height 23
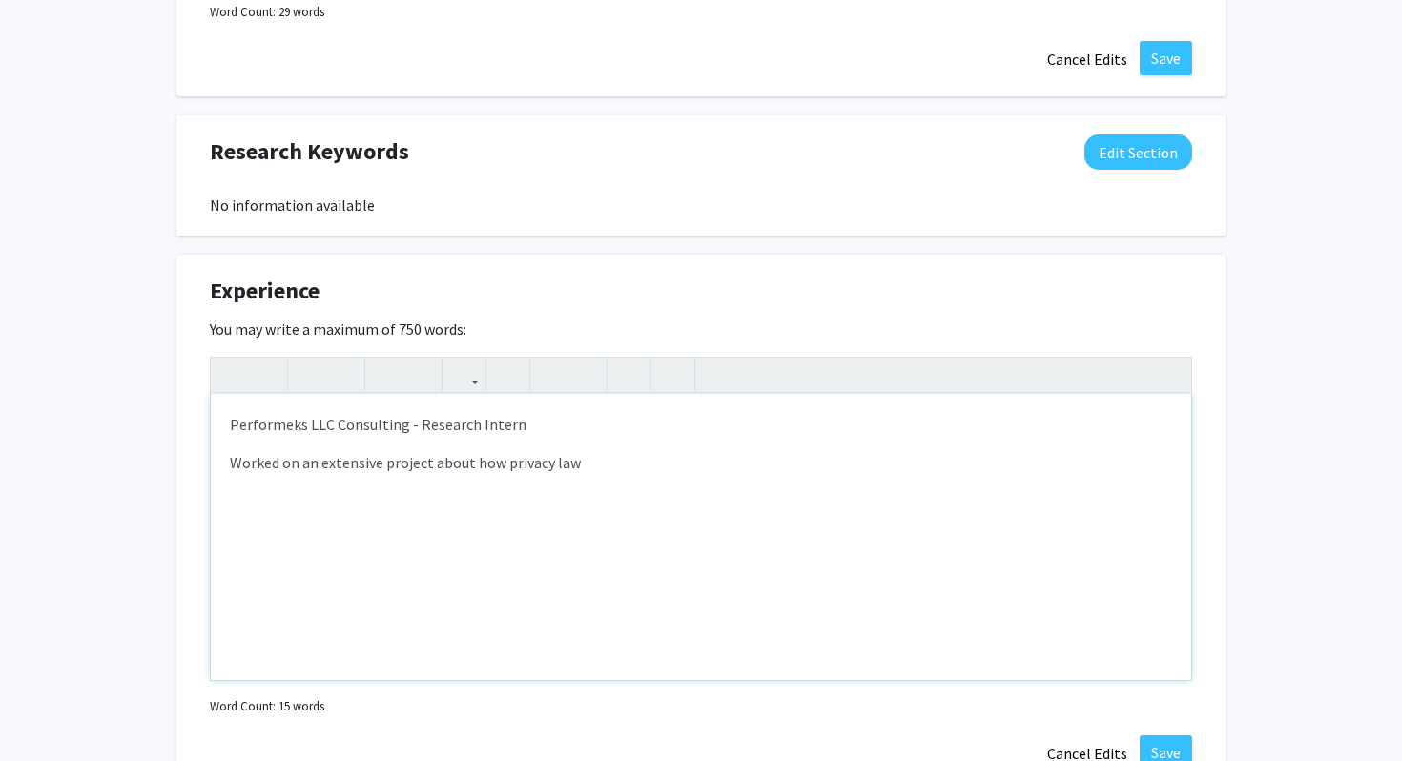
click at [614, 455] on p "Worked on an extensive project about how privacy law" at bounding box center [701, 462] width 942 height 23
click at [993, 461] on p "Worked on an extensive project about how privacy law could impact the use of fa…" at bounding box center [701, 462] width 942 height 23
click at [925, 464] on p "Worked on an extensive project about how privacy law could impact the use of fa…" at bounding box center [701, 462] width 942 height 23
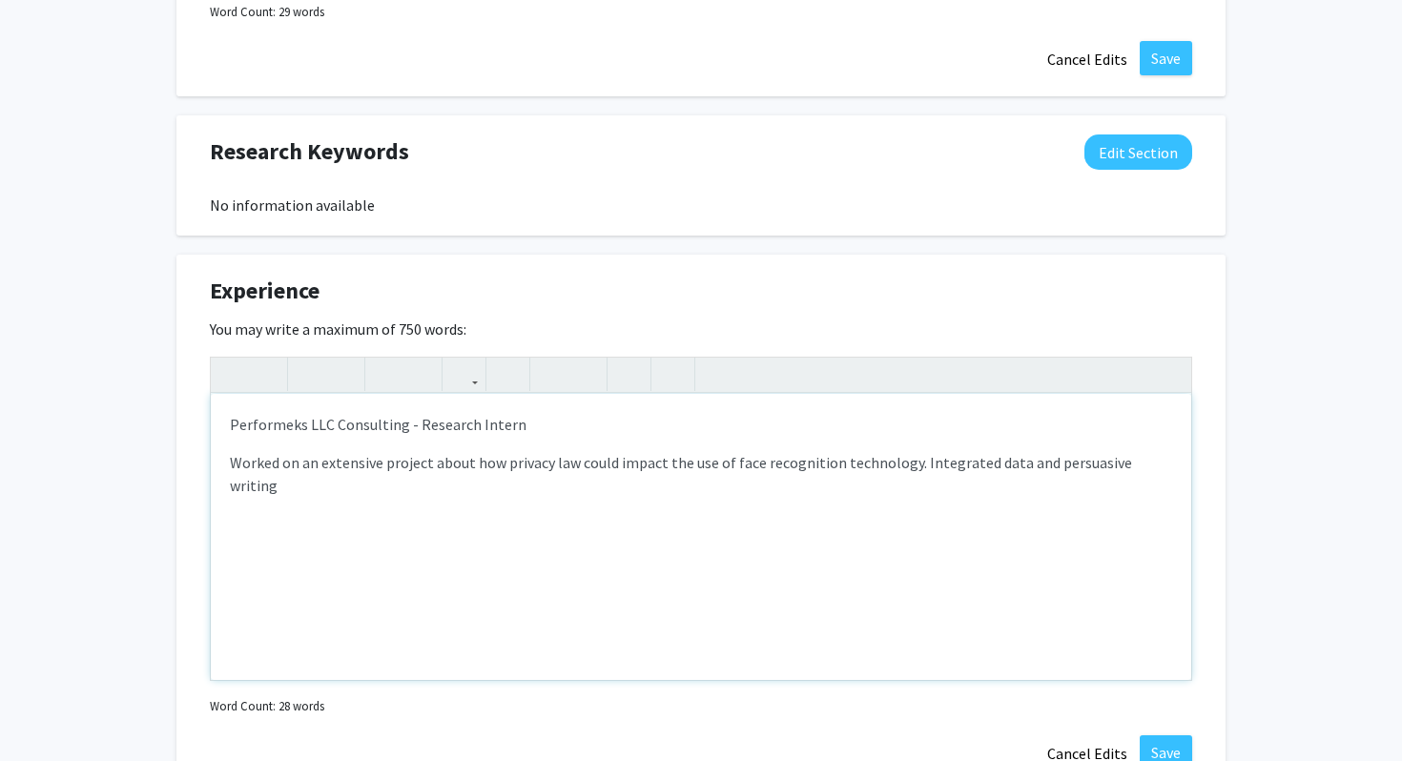
click at [1007, 463] on p "Worked on an extensive project about how privacy law could impact the use of fa…" at bounding box center [701, 474] width 942 height 46
click at [1187, 455] on div "Performeks LLC Consulting - Research Intern Worked on an extensive project abou…" at bounding box center [701, 537] width 981 height 286
type textarea "<p>Performeks LLC Consulting - Research Intern</p><p>Worked on an extensive pro…"
click at [1052, 310] on div "Experience Edit Section" at bounding box center [701, 296] width 1011 height 44
click at [1167, 735] on button "Save" at bounding box center [1166, 752] width 52 height 34
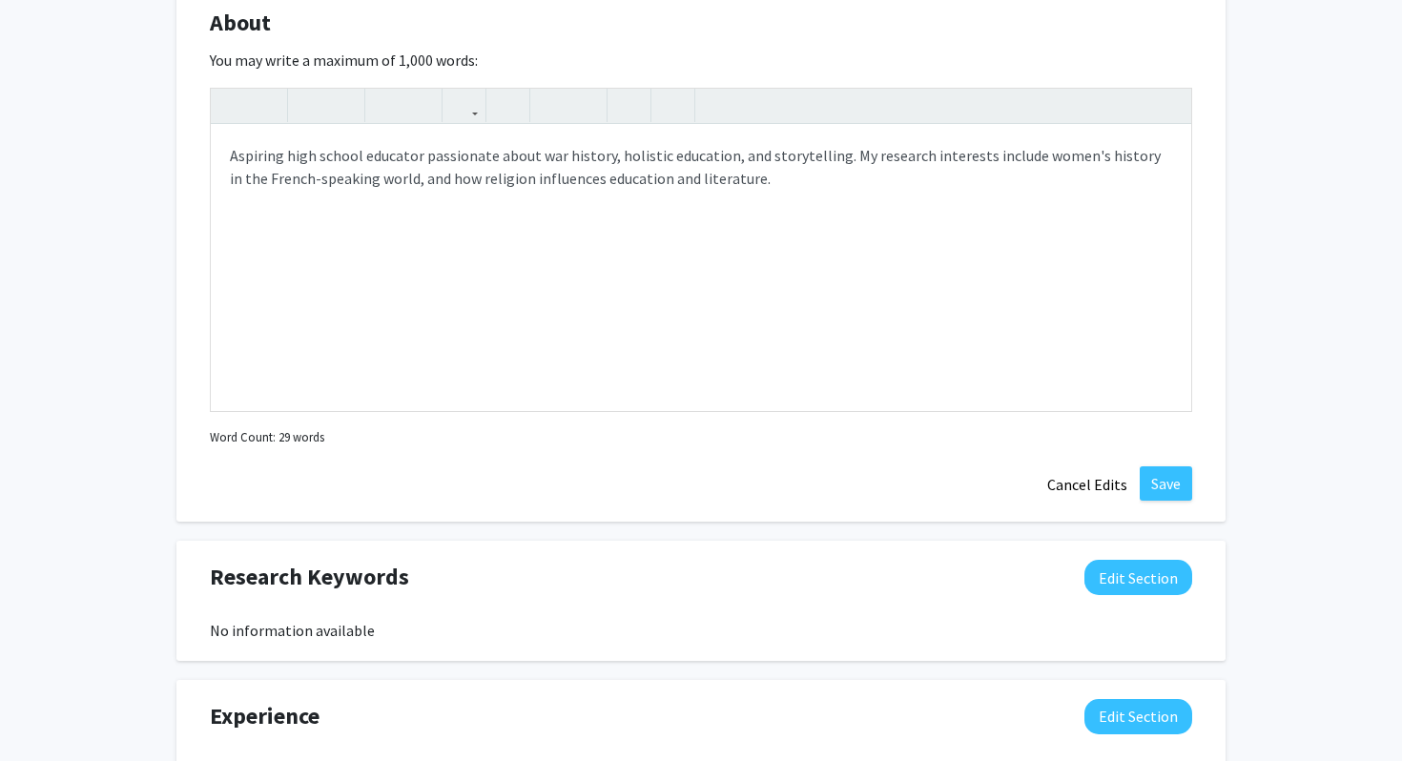
scroll to position [834, 0]
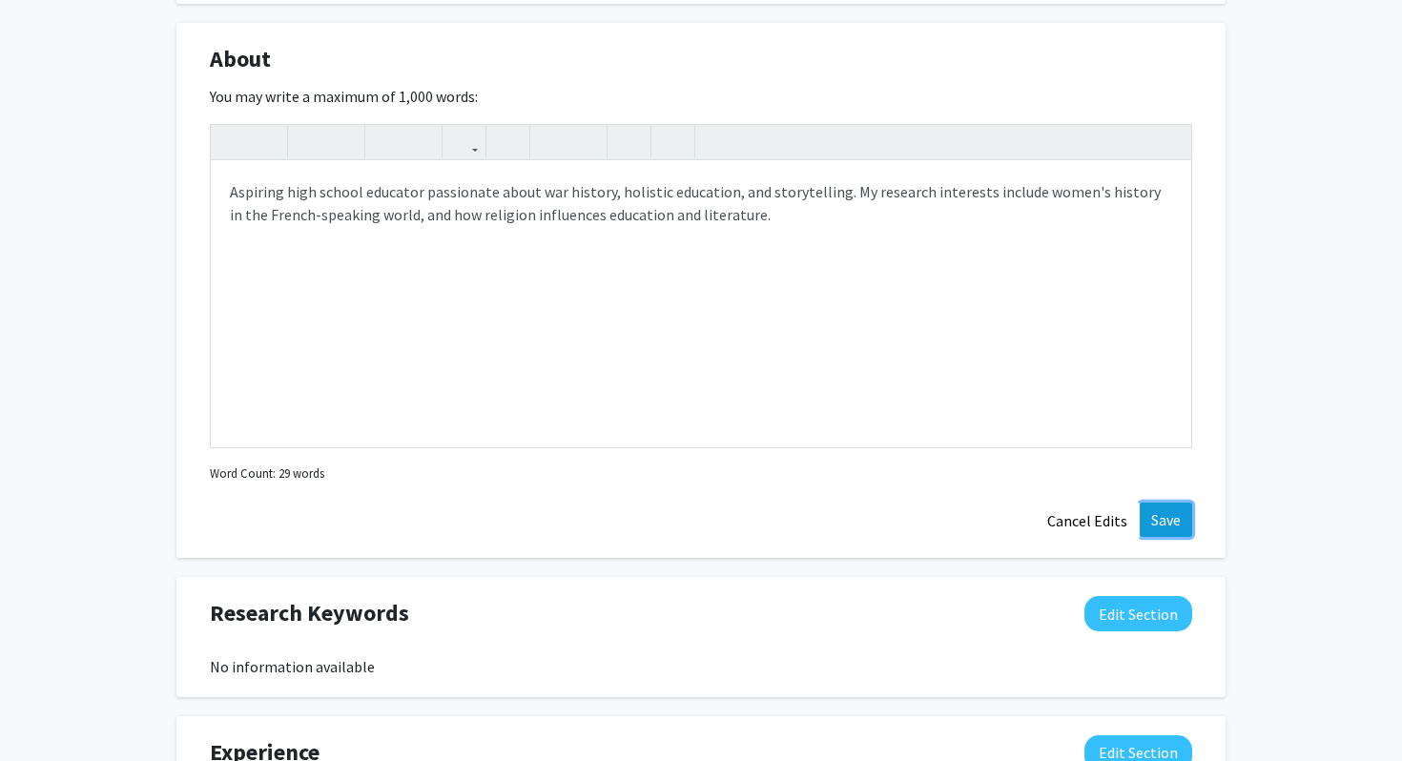
click at [1157, 512] on button "Save" at bounding box center [1166, 520] width 52 height 34
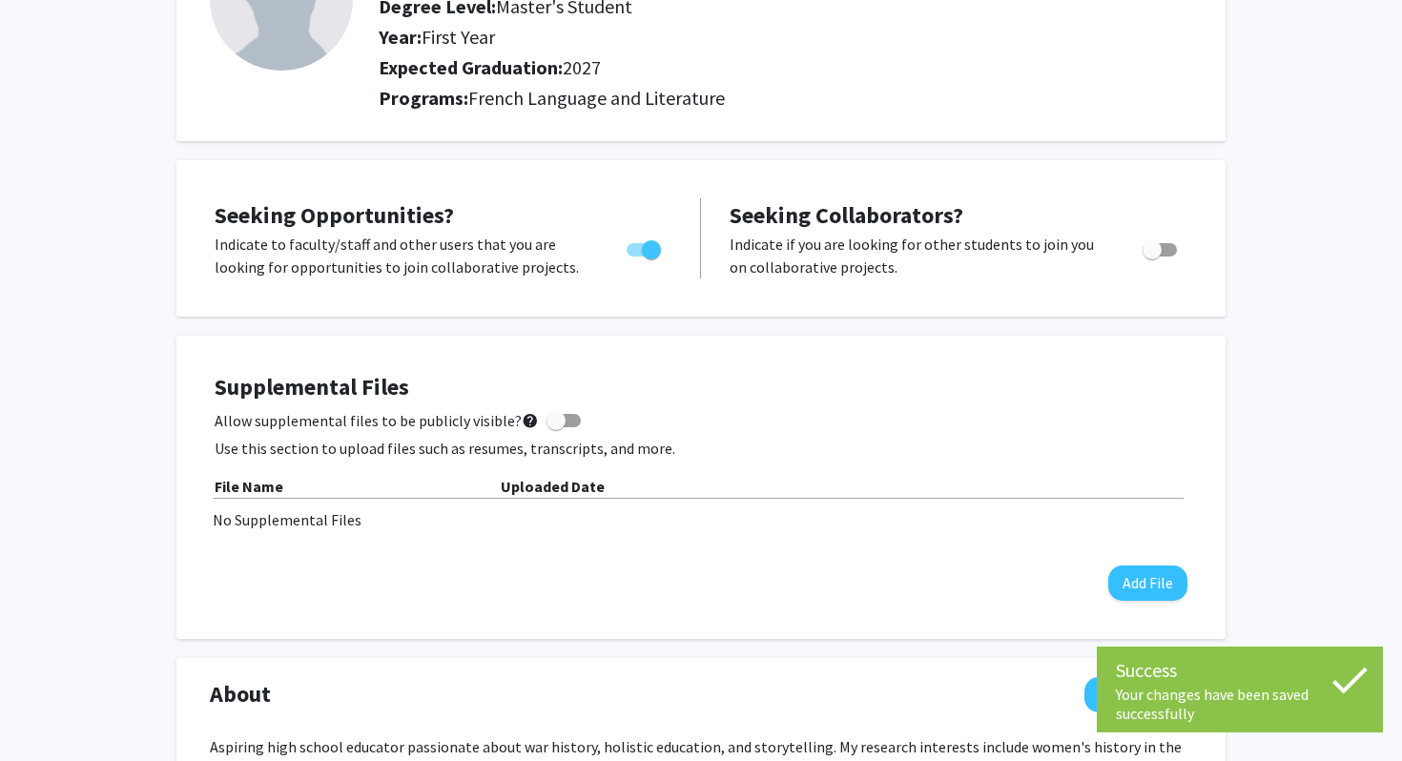
scroll to position [185, 0]
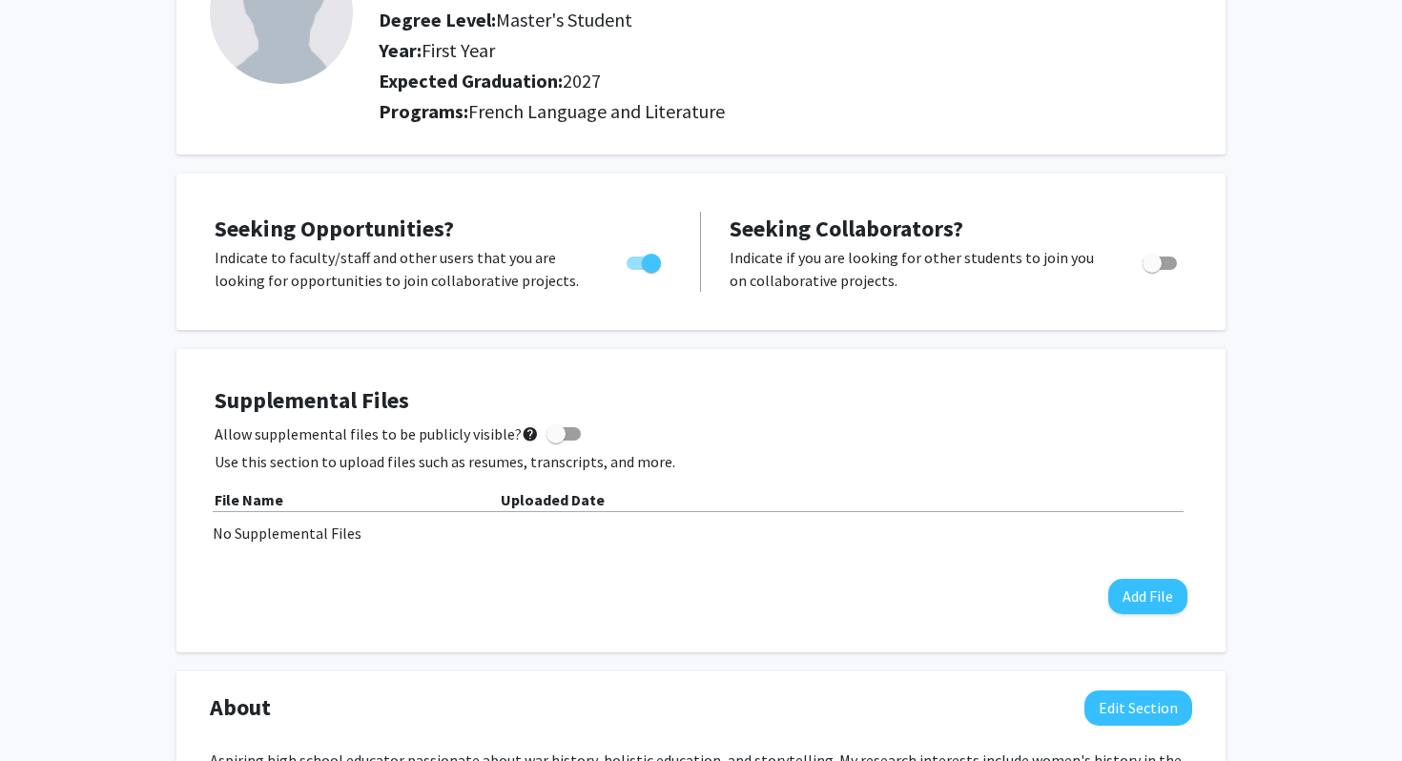
click at [547, 431] on span at bounding box center [556, 433] width 19 height 19
click at [555, 441] on input "Allow supplemental files to be publicly visible? help" at bounding box center [555, 441] width 1 height 1
click at [1160, 588] on button "Add File" at bounding box center [1147, 596] width 79 height 35
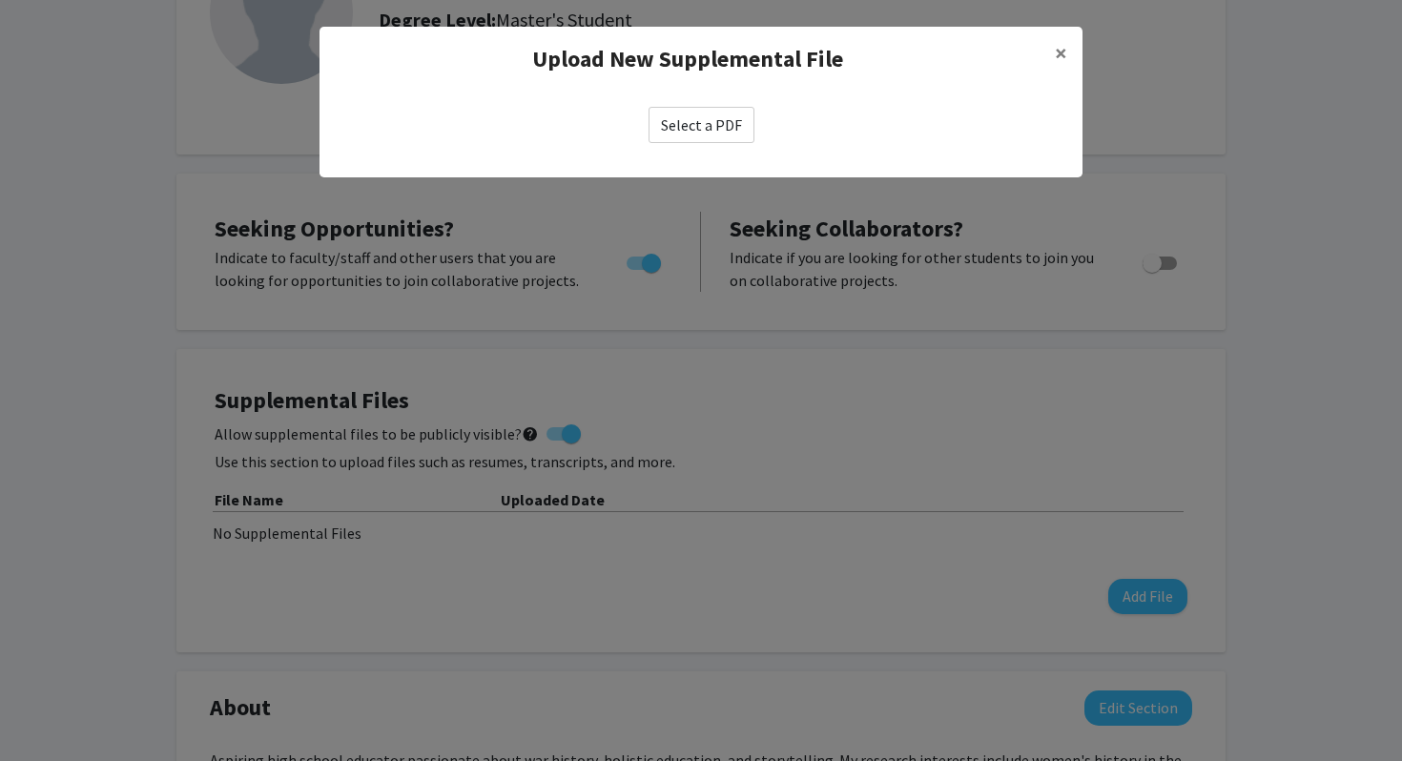
click at [741, 115] on label "Select a PDF" at bounding box center [702, 125] width 106 height 36
click at [0, 0] on input "Select a PDF" at bounding box center [0, 0] width 0 height 0
click at [1059, 63] on span "×" at bounding box center [1061, 53] width 12 height 30
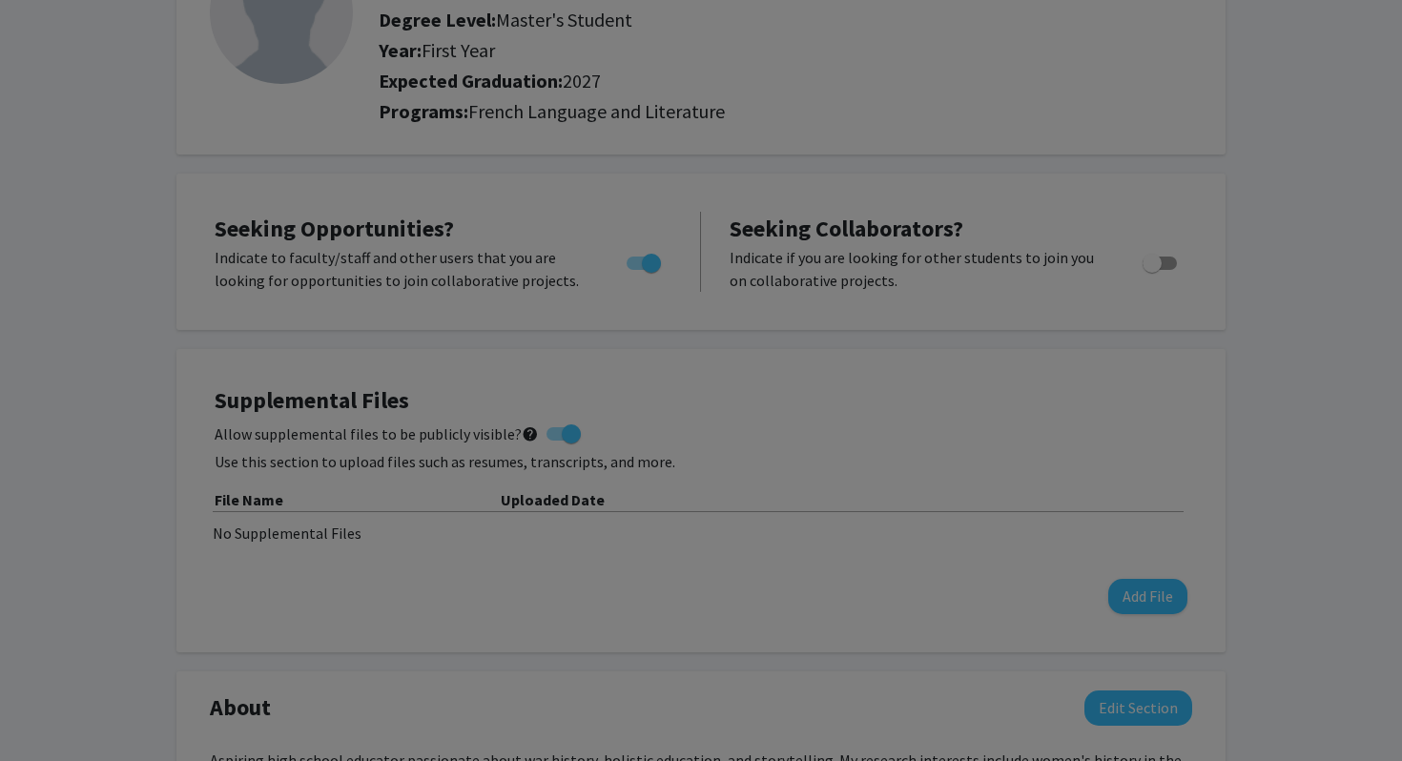
click at [1065, 31] on span "×" at bounding box center [1061, 16] width 12 height 30
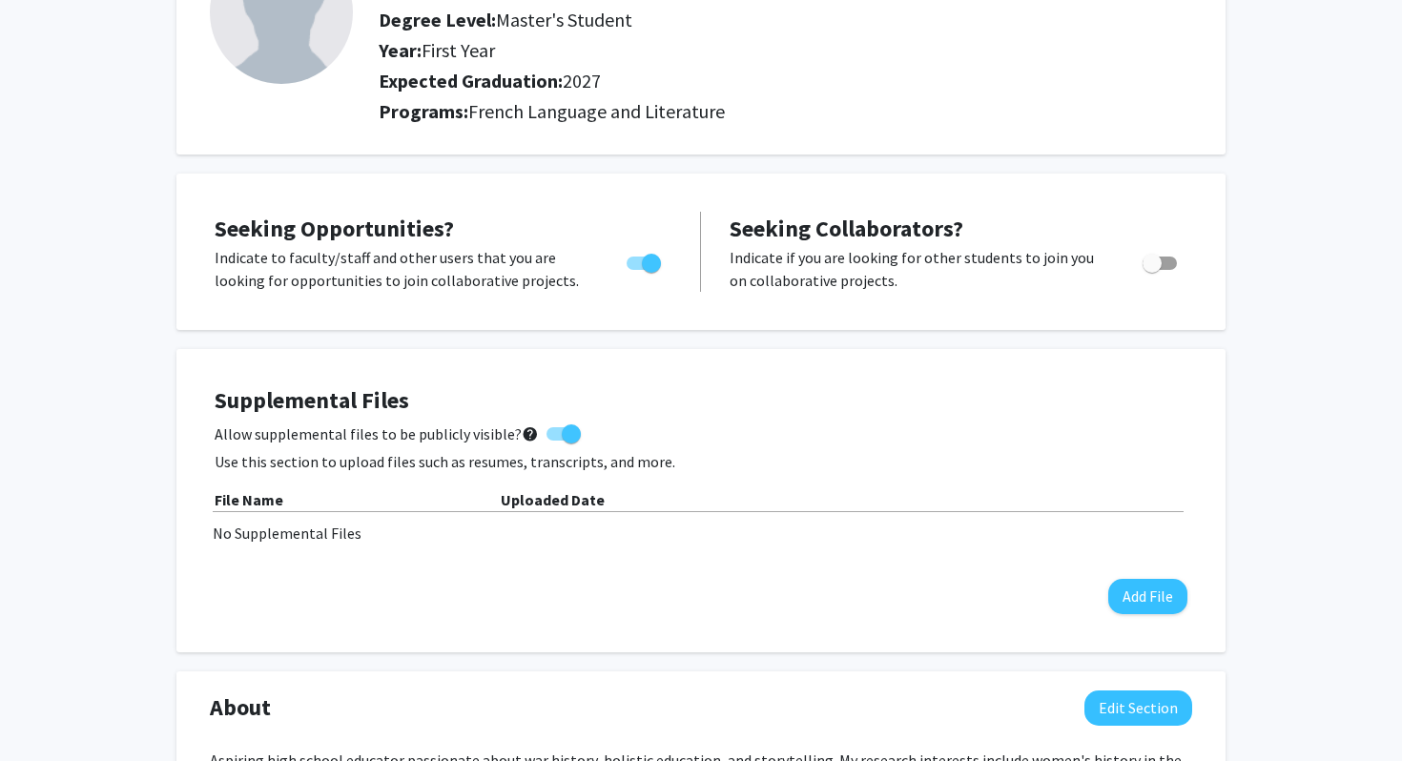
click at [562, 437] on span at bounding box center [571, 433] width 19 height 19
click at [555, 441] on input "Allow supplemental files to be publicly visible? help" at bounding box center [555, 441] width 1 height 1
checkbox input "false"
click at [91, 588] on div "[PERSON_NAME] Edit Section See Public View help Degree Level: Master's Student …" at bounding box center [701, 765] width 1402 height 1763
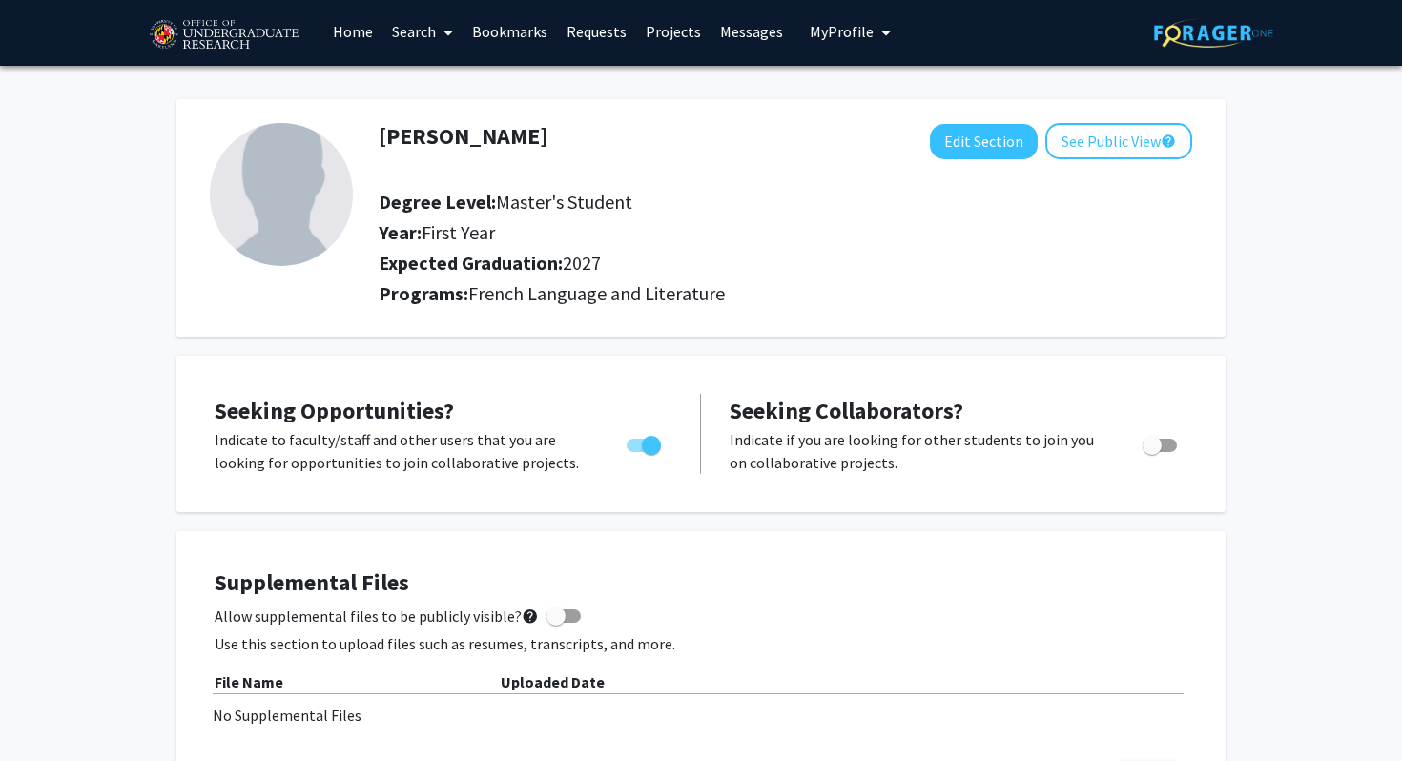
scroll to position [0, 0]
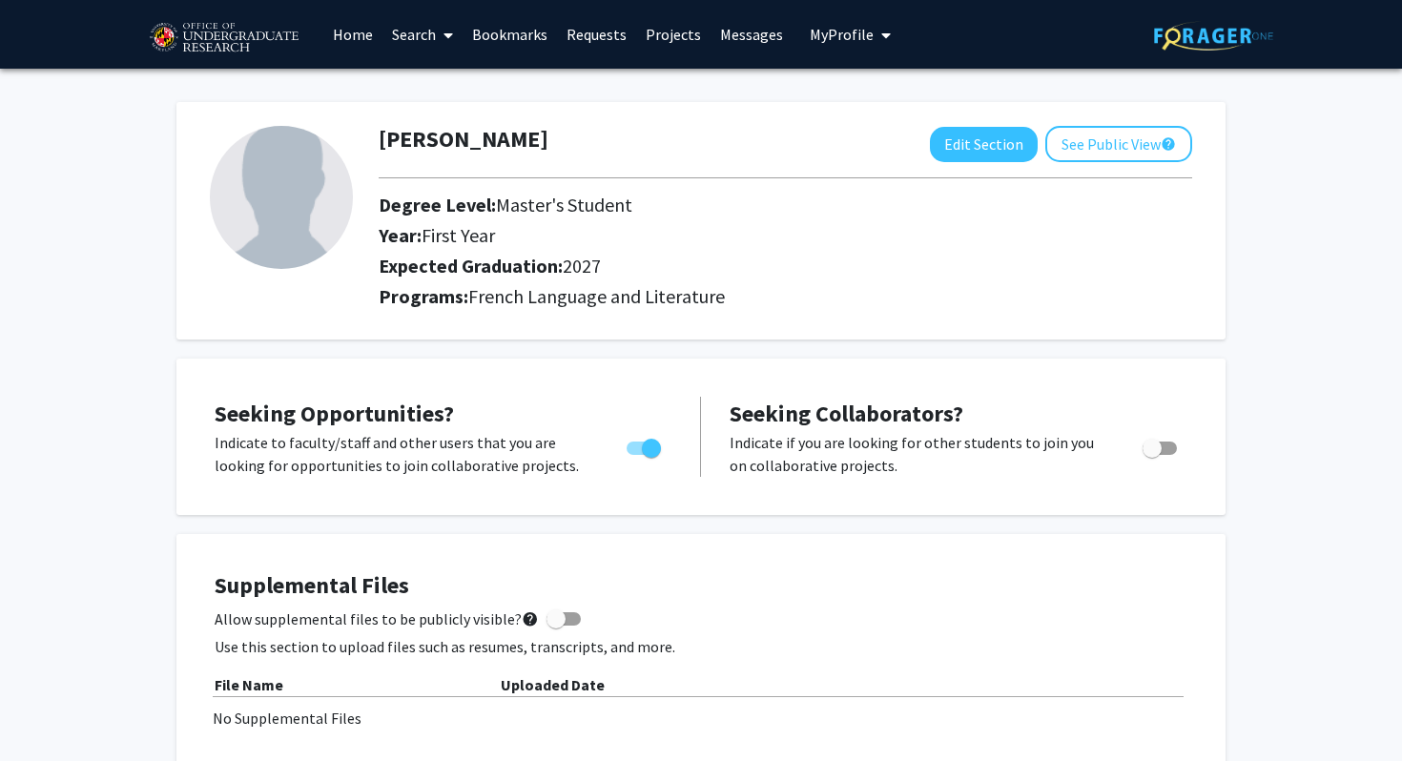
click at [312, 213] on img at bounding box center [281, 197] width 143 height 143
click at [995, 136] on button "Edit Section" at bounding box center [984, 144] width 108 height 35
select select "first_year"
select select "2027"
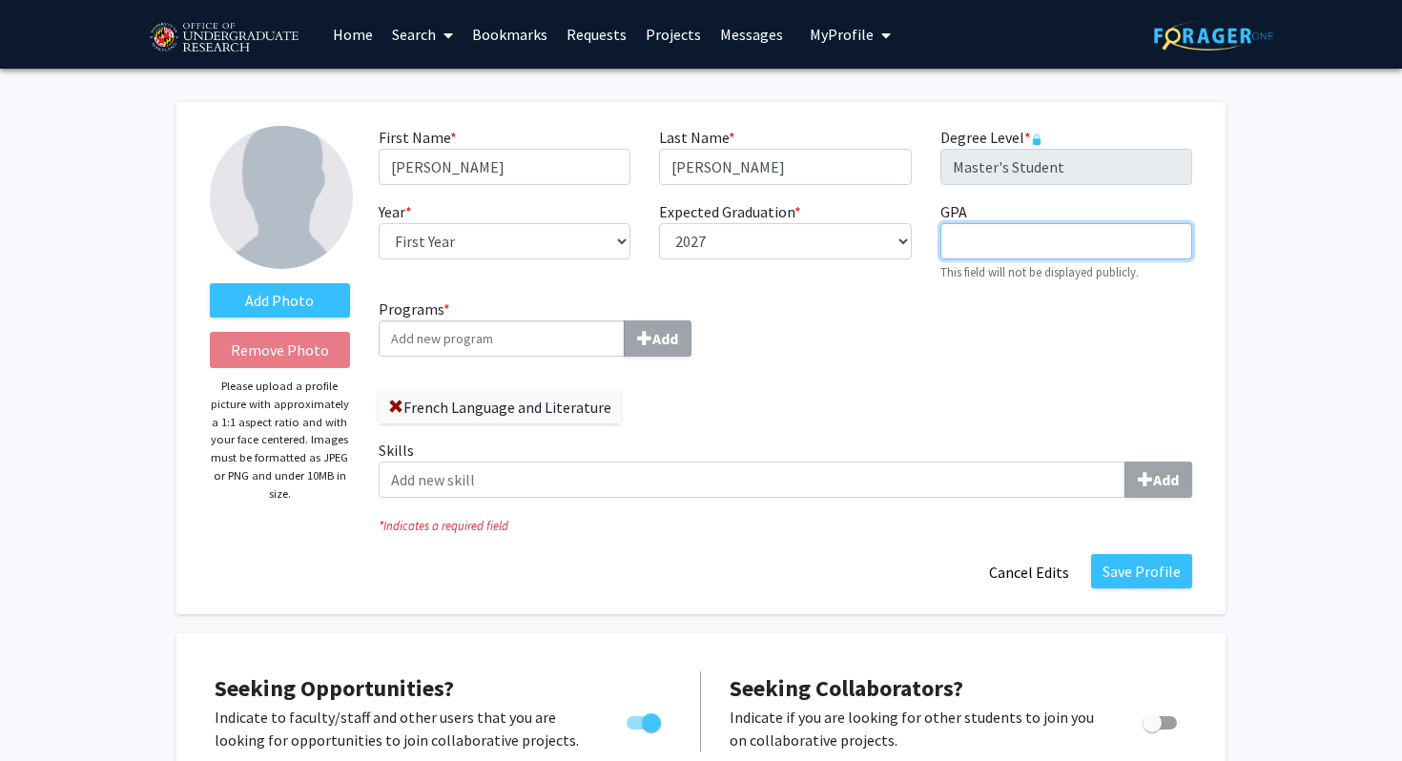
click at [964, 236] on input "GPA required" at bounding box center [1066, 241] width 252 height 36
click at [271, 295] on label "Add Photo" at bounding box center [280, 300] width 140 height 34
click at [0, 0] on input "Add Photo" at bounding box center [0, 0] width 0 height 0
click at [550, 342] on input "Programs * Add" at bounding box center [502, 338] width 246 height 36
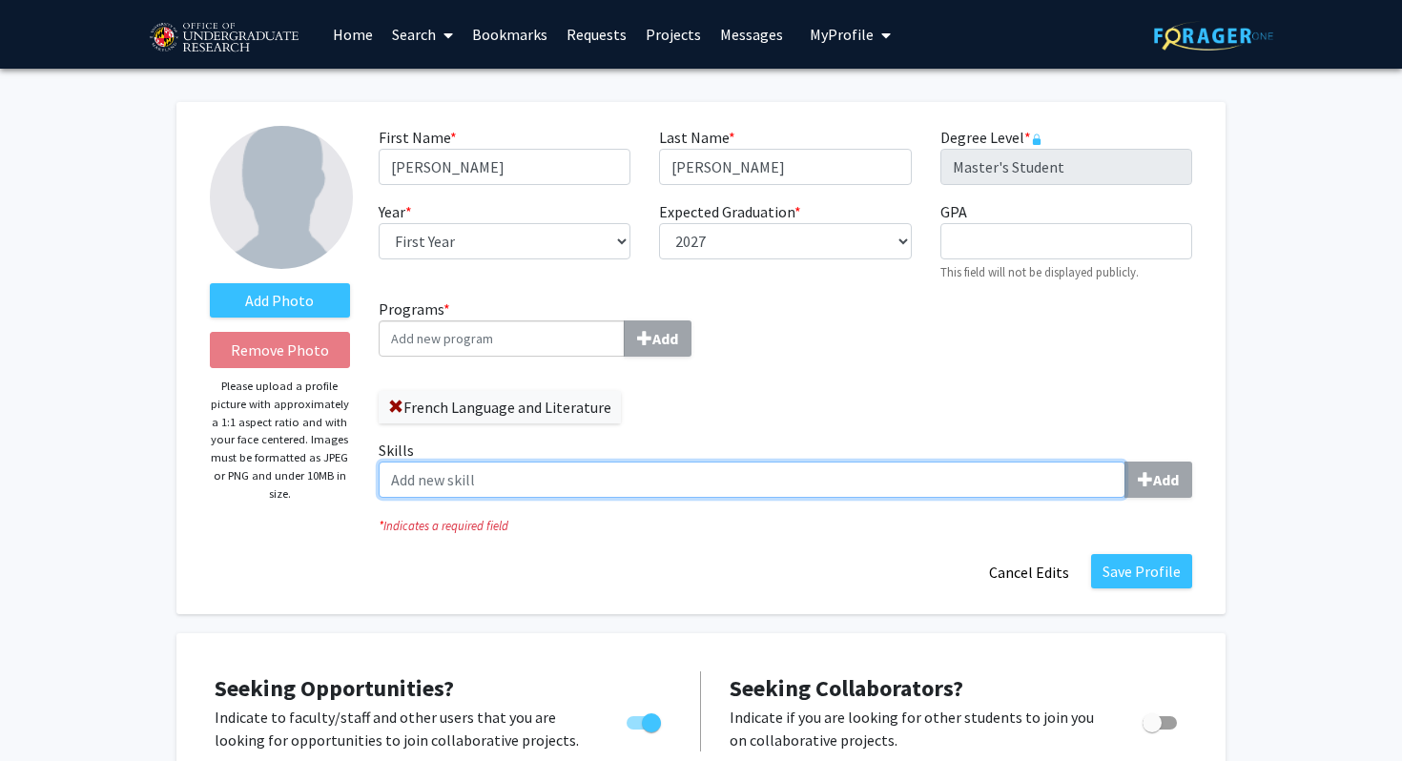
click at [653, 480] on input "Skills Add" at bounding box center [752, 480] width 747 height 36
click at [961, 484] on input "Skills Add" at bounding box center [752, 480] width 747 height 36
type input "French"
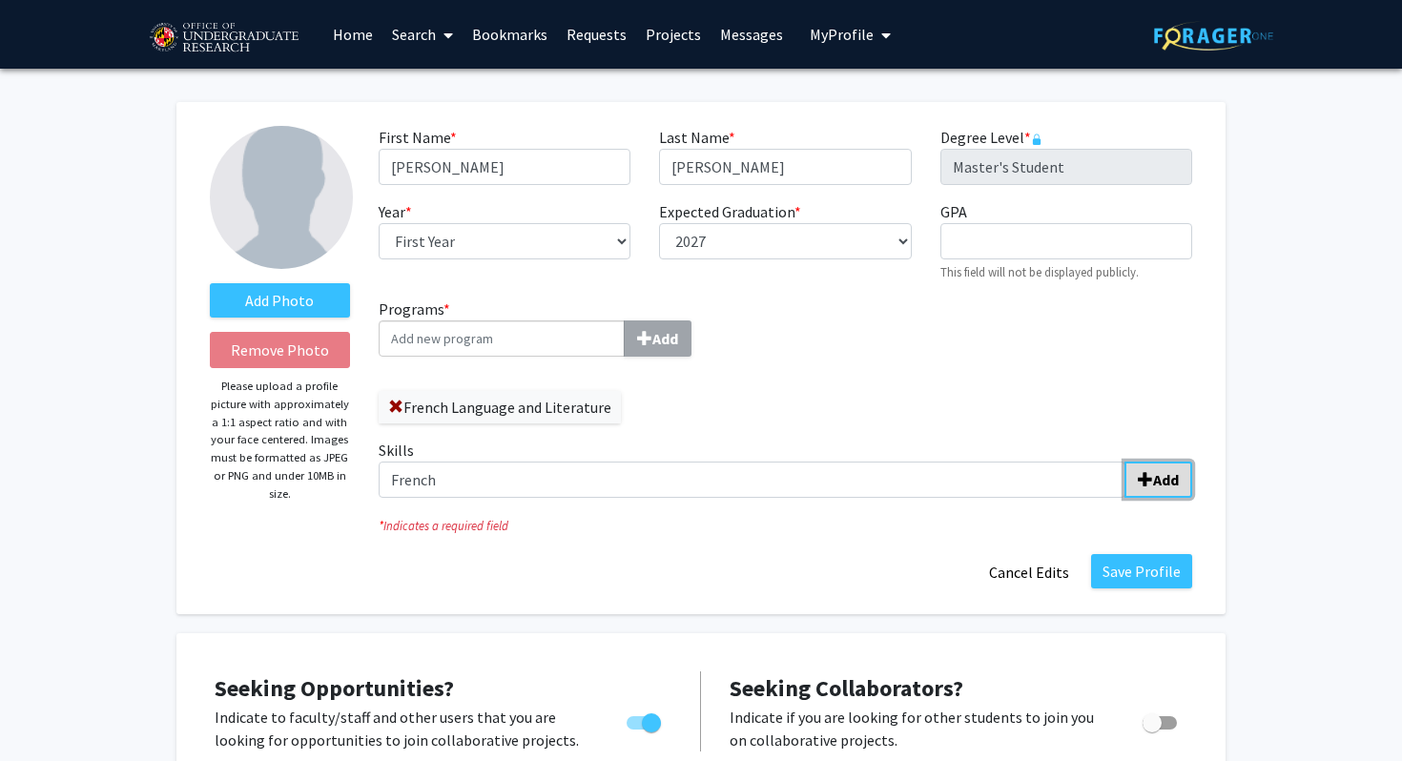
click at [1179, 476] on button "Add" at bounding box center [1159, 480] width 68 height 36
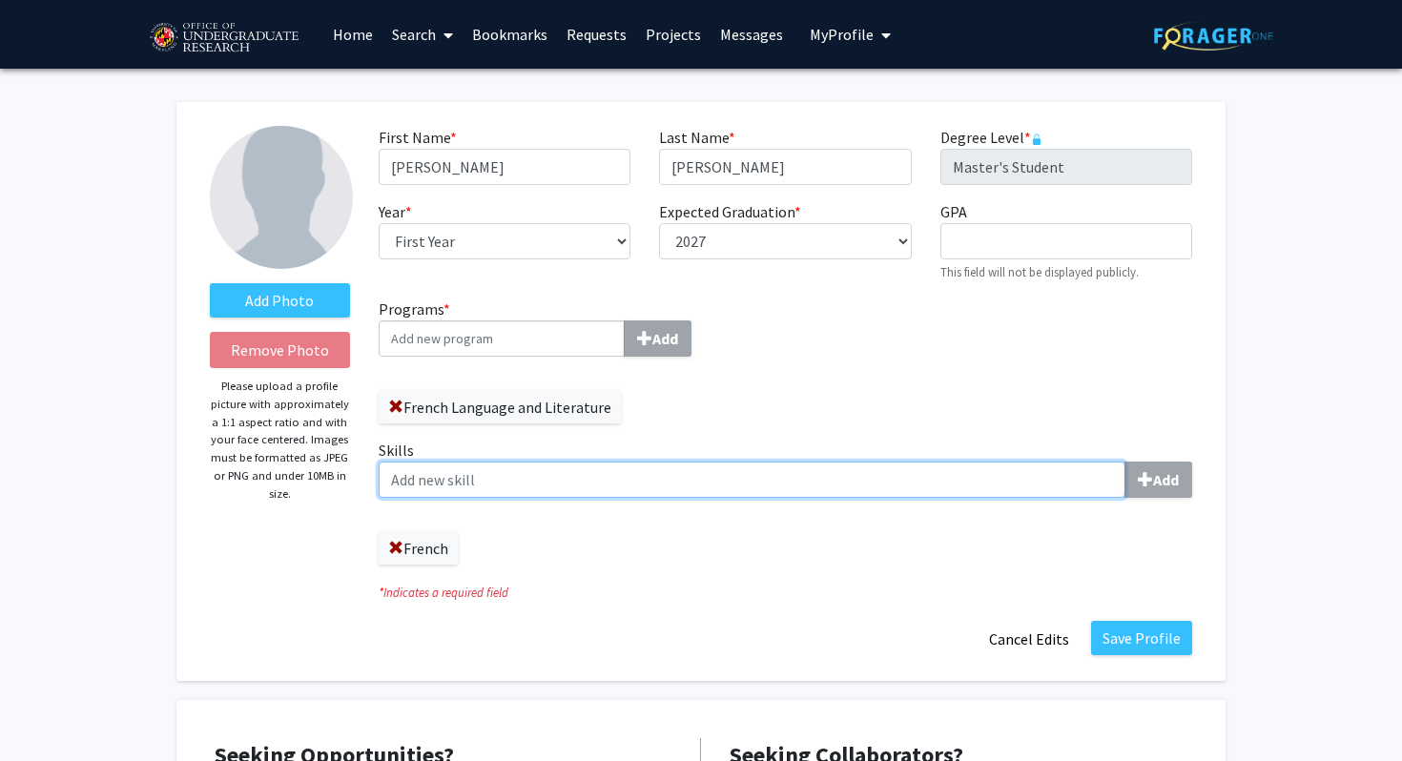
click at [855, 482] on input "Skills Add" at bounding box center [752, 480] width 747 height 36
type input "Microsoft Office"
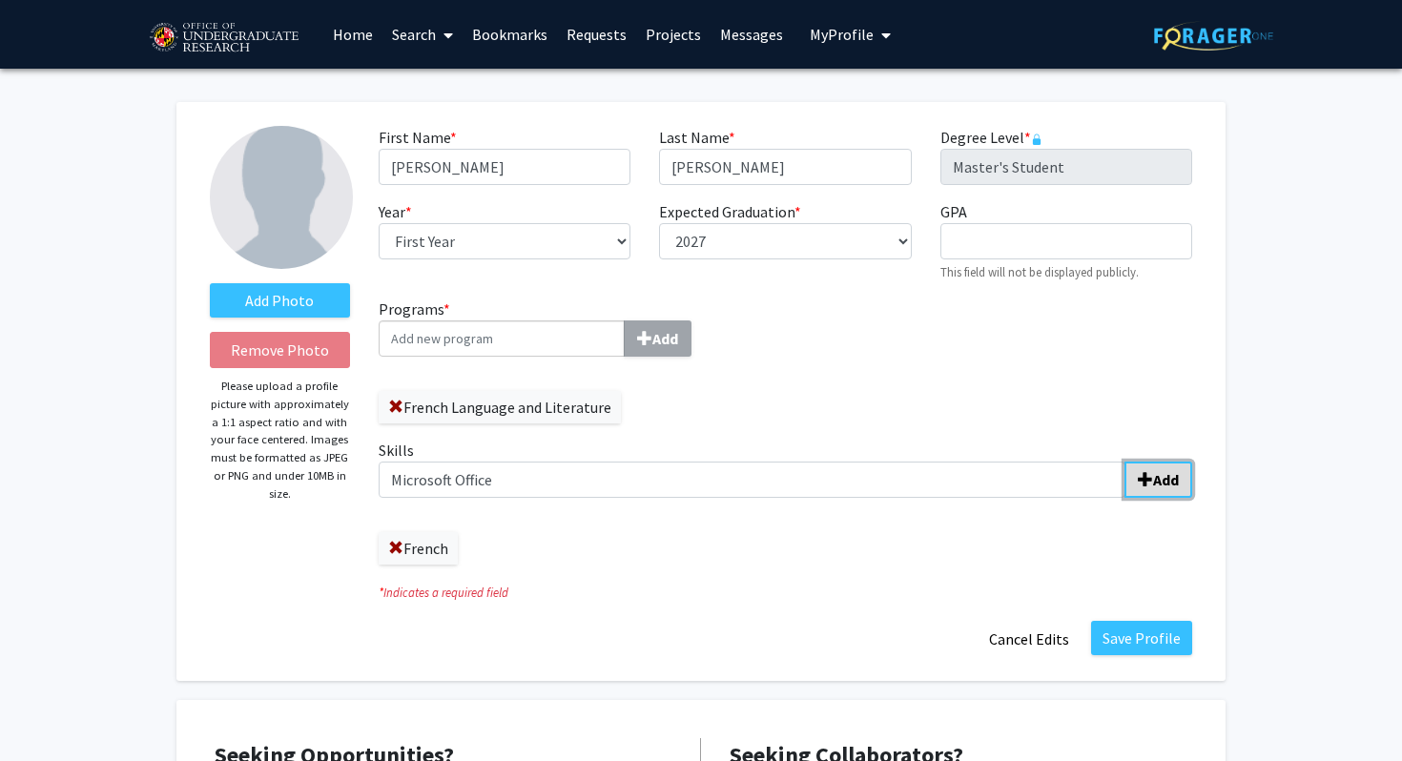
click at [1152, 477] on span "submit" at bounding box center [1145, 479] width 15 height 15
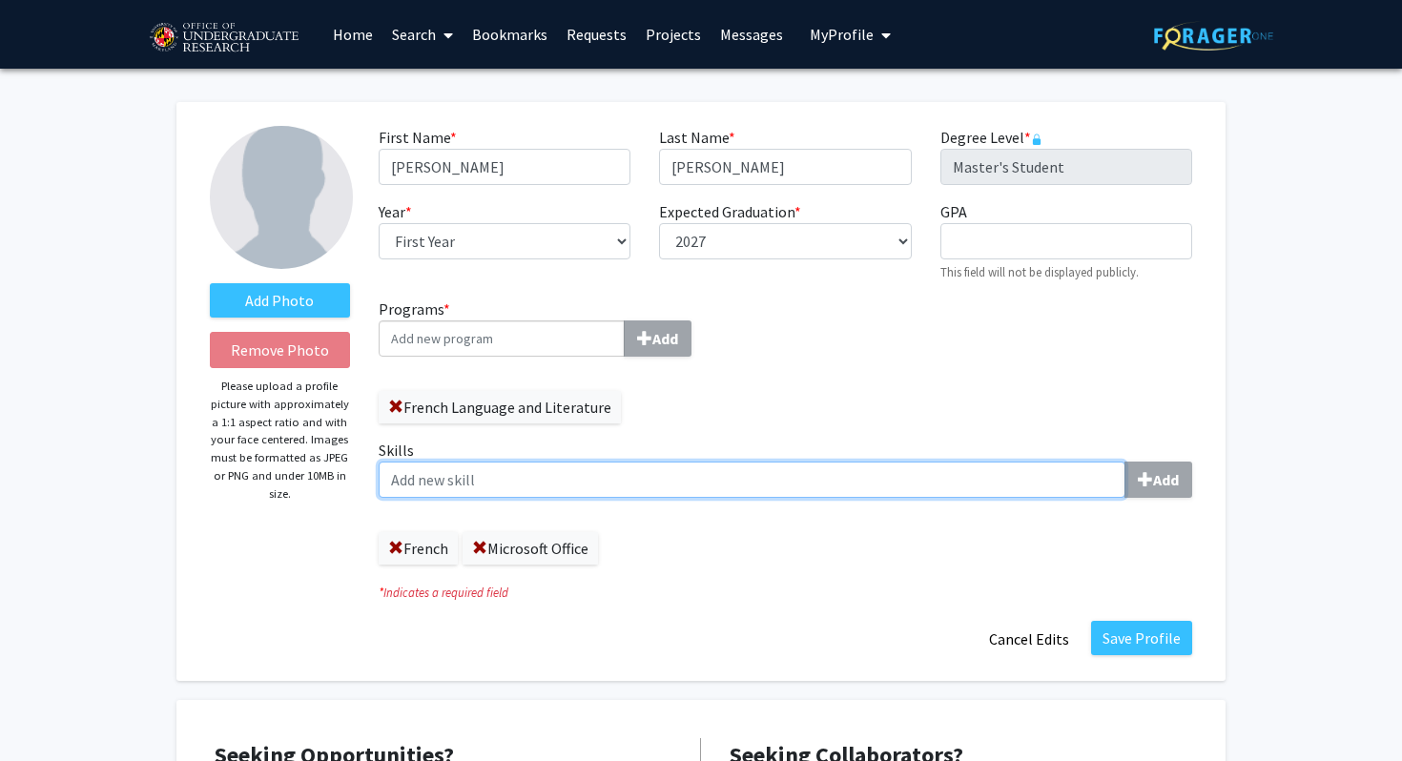
click at [1054, 488] on input "Skills Add" at bounding box center [752, 480] width 747 height 36
type input "W"
type input "P"
type input "Academic Writing"
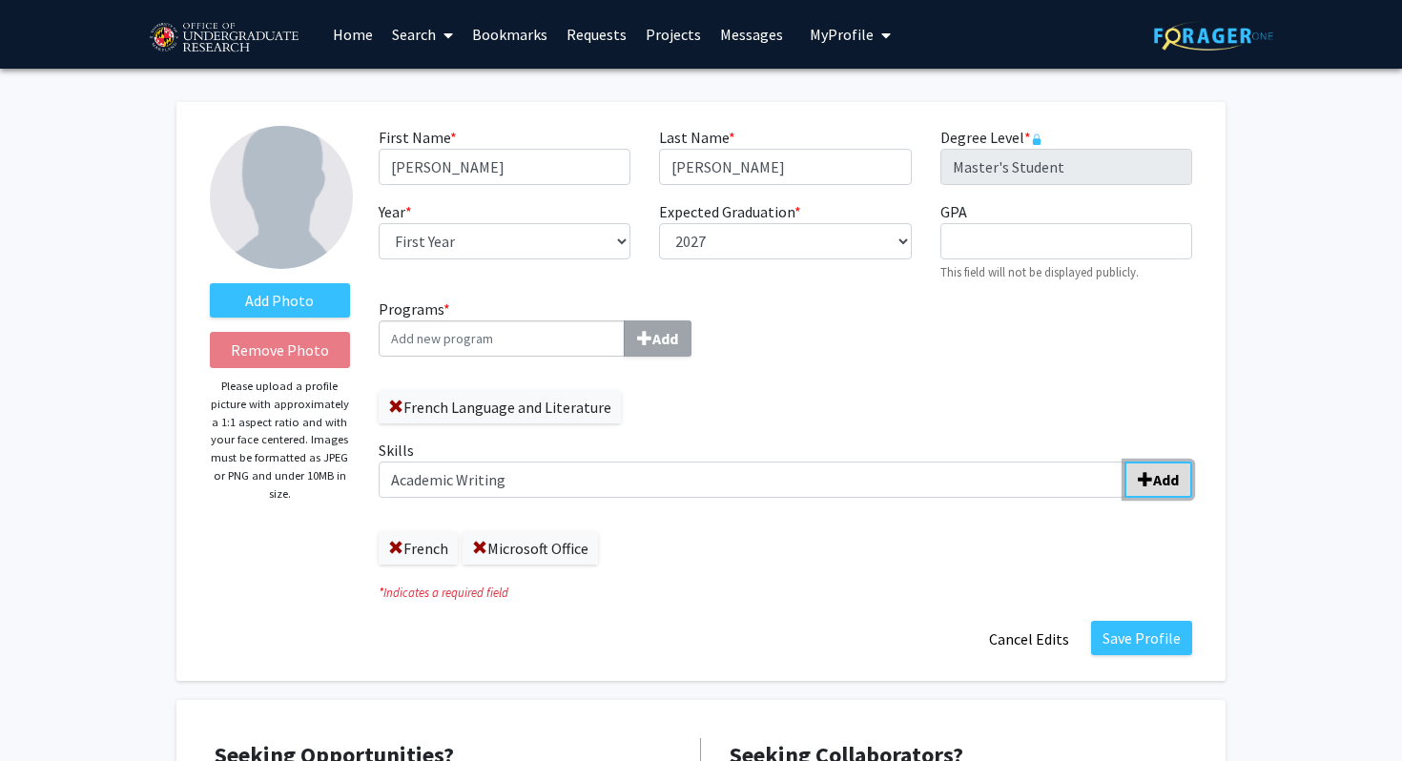
click at [1149, 492] on button "Add" at bounding box center [1159, 480] width 68 height 36
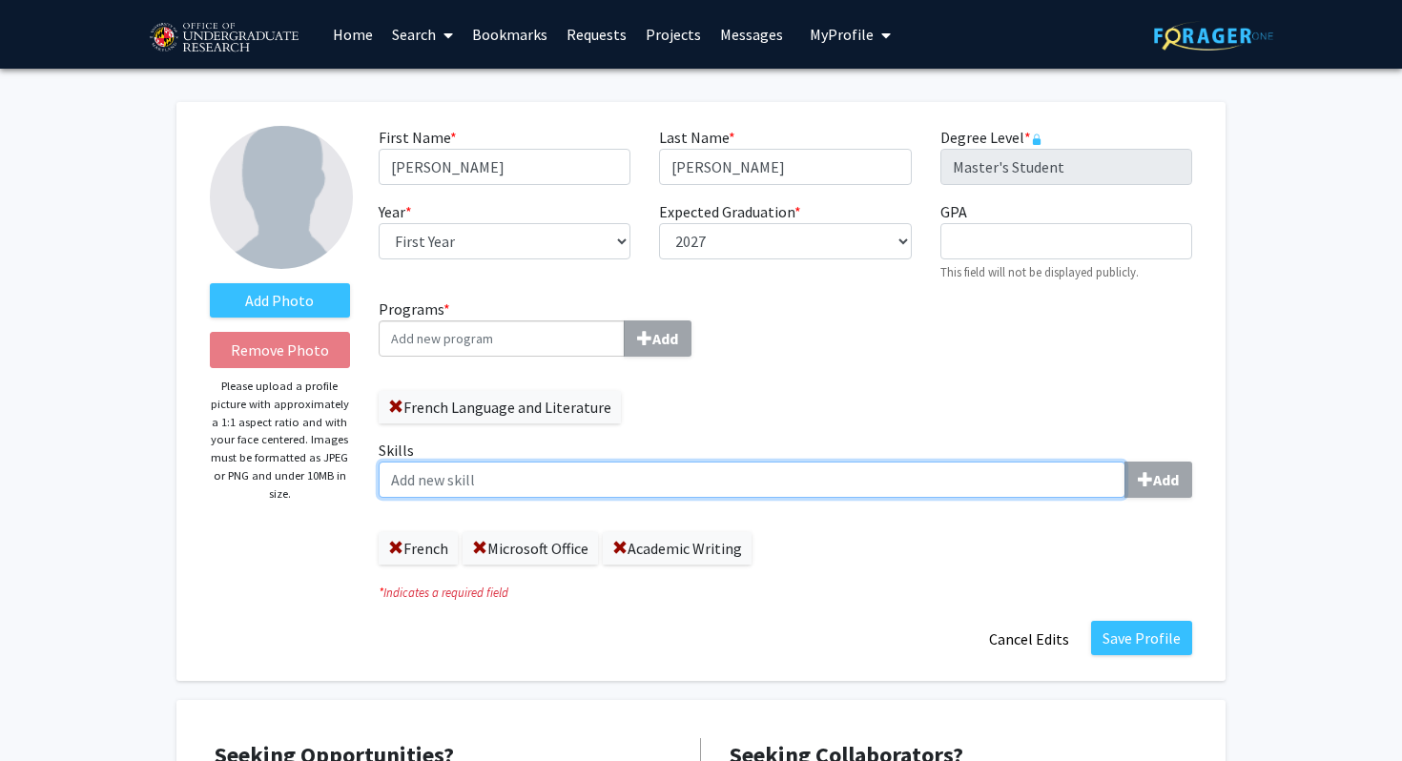
click at [903, 478] on input "Skills Add" at bounding box center [752, 480] width 747 height 36
type input "Intercultural Communication"
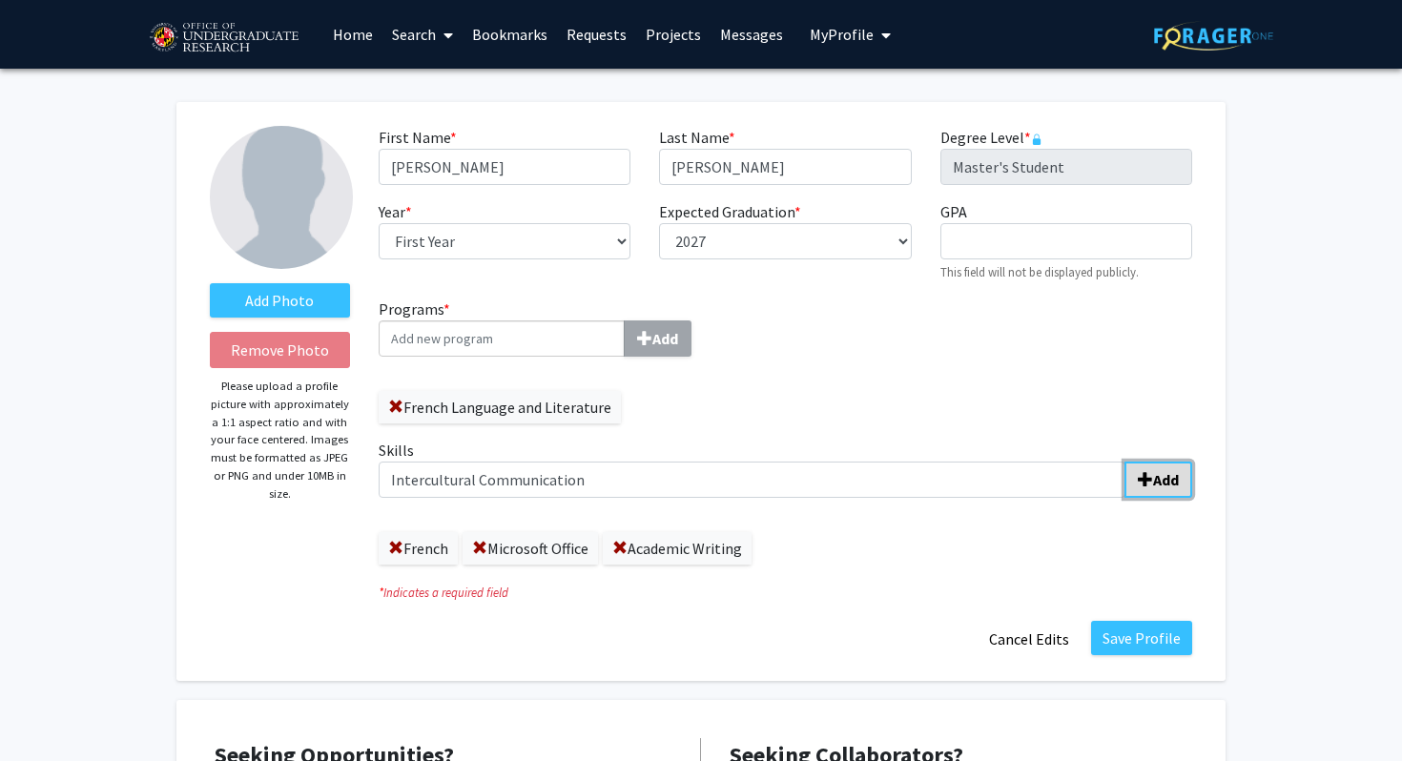
click at [1157, 465] on button "Add" at bounding box center [1159, 480] width 68 height 36
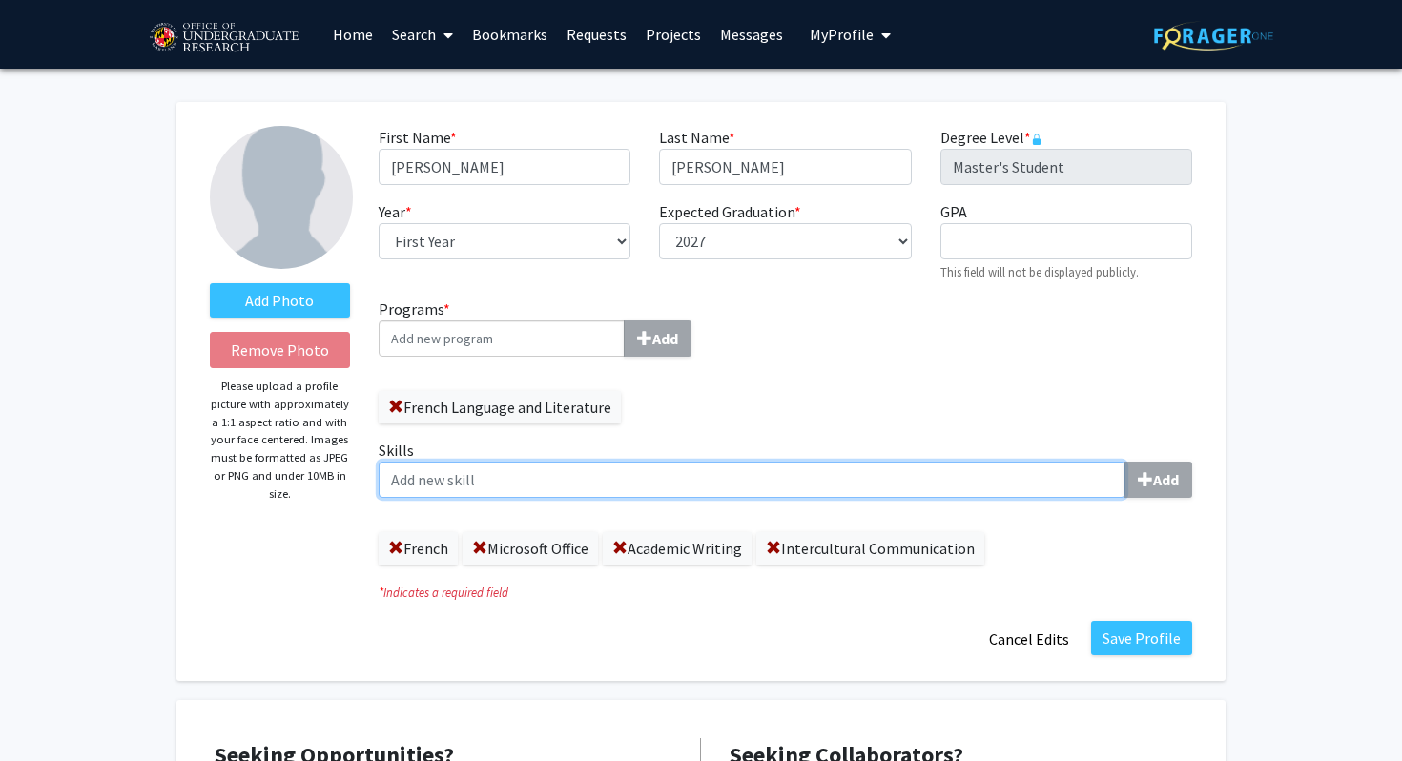
click at [950, 470] on input "Skills Add" at bounding box center [752, 480] width 747 height 36
type input "Spanish"
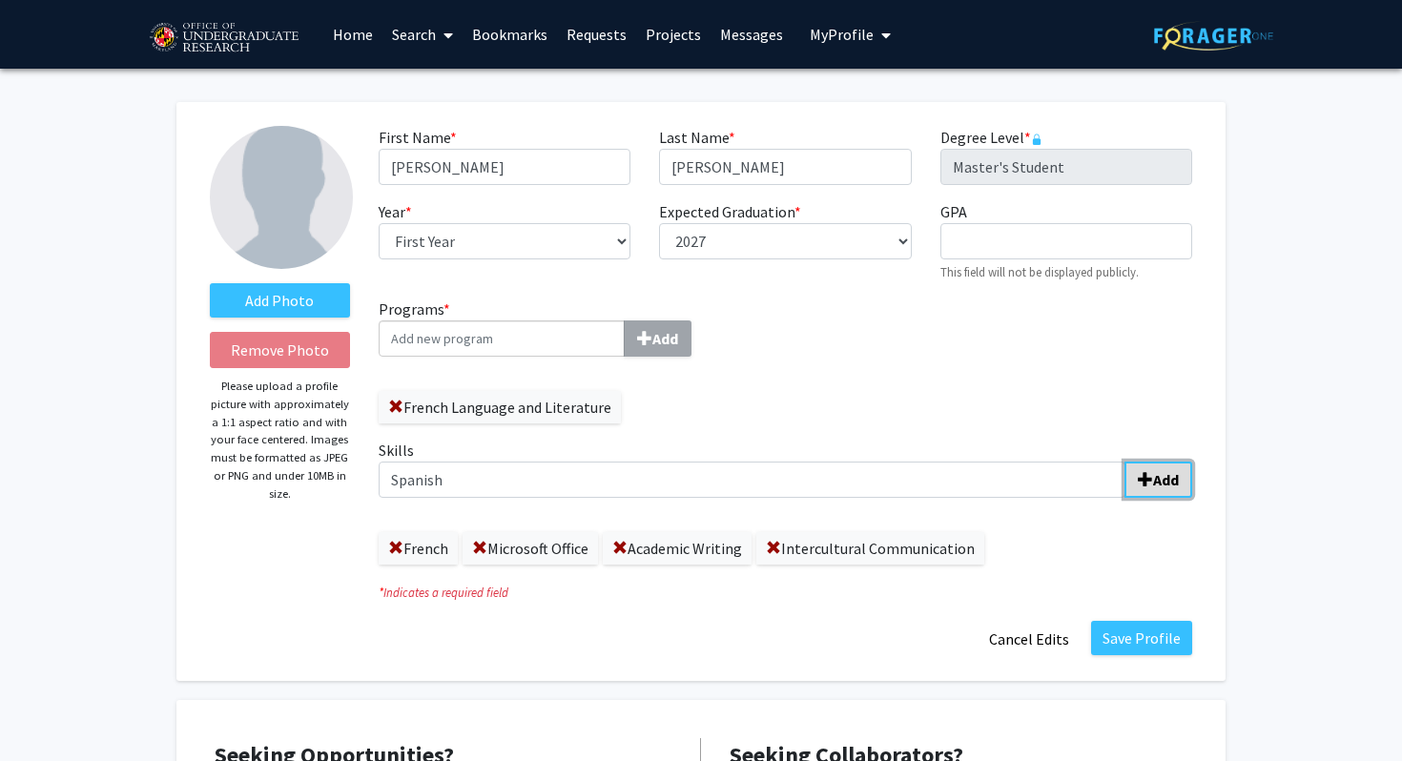
click at [1165, 465] on button "Add" at bounding box center [1159, 480] width 68 height 36
click at [286, 300] on label "Add Photo" at bounding box center [280, 300] width 140 height 34
click at [0, 0] on input "Add Photo" at bounding box center [0, 0] width 0 height 0
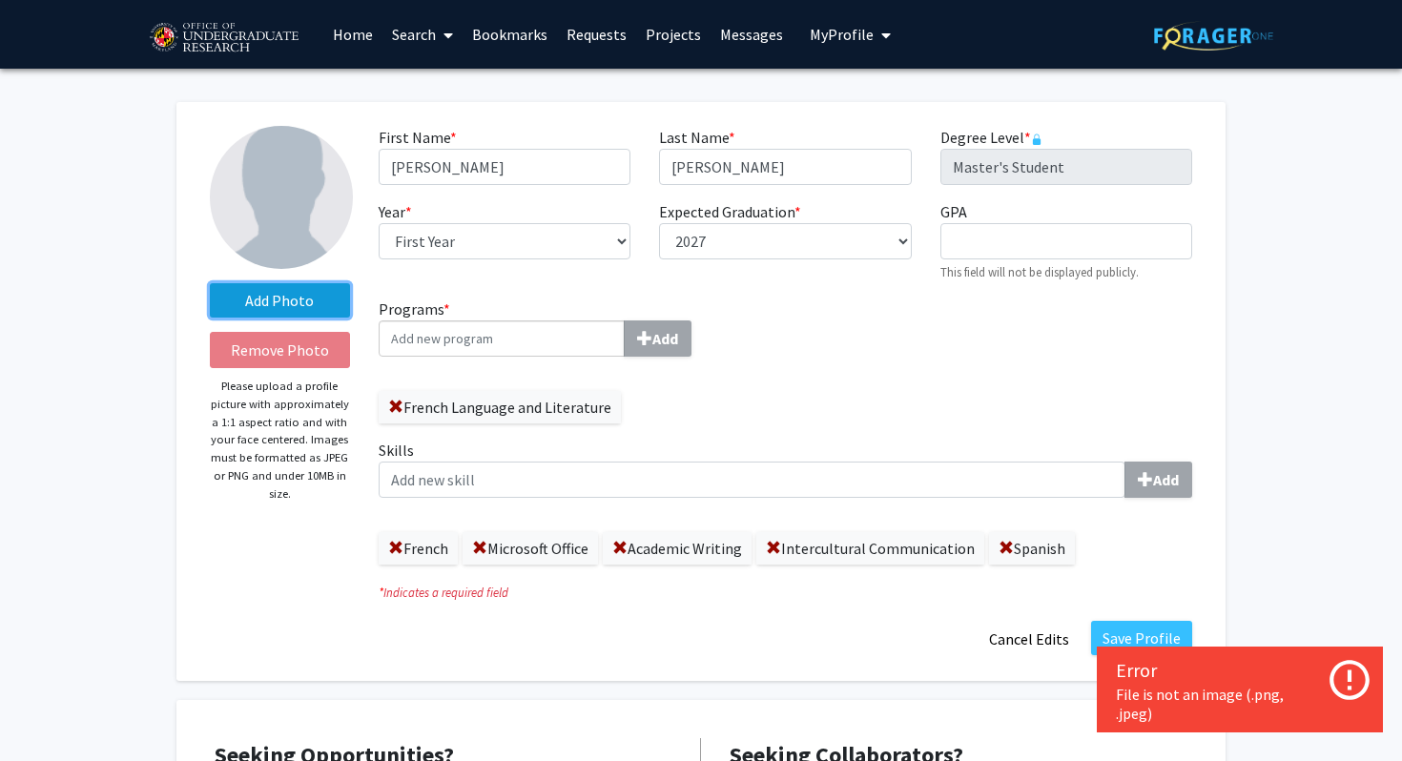
click at [321, 289] on label "Add Photo" at bounding box center [280, 300] width 140 height 34
click at [0, 0] on input "Add Photo" at bounding box center [0, 0] width 0 height 0
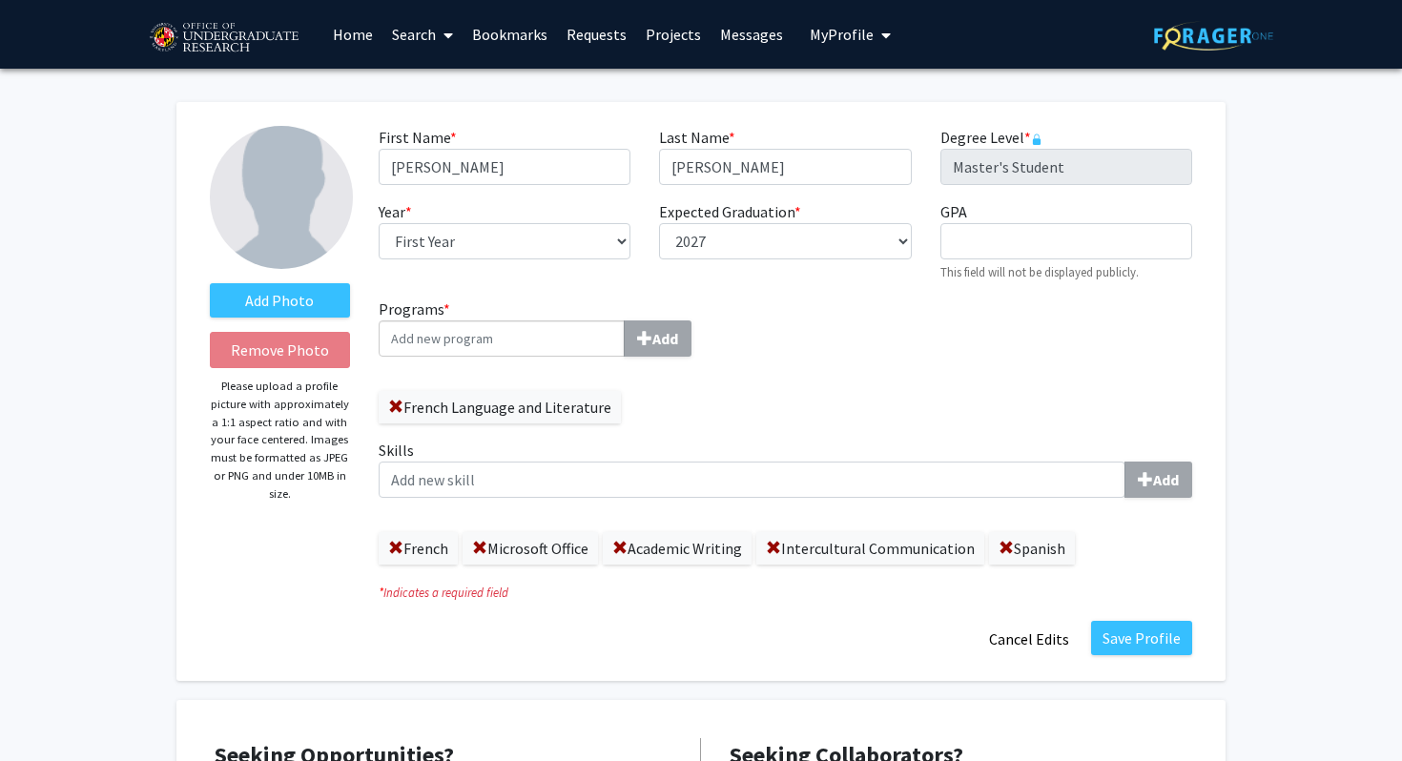
click at [277, 237] on img at bounding box center [281, 197] width 143 height 143
click at [305, 322] on div "Add Photo Remove Photo Please upload a profile picture with approximately a 1:1…" at bounding box center [280, 391] width 169 height 531
click at [304, 304] on label "Add Photo" at bounding box center [280, 300] width 140 height 34
click at [0, 0] on input "Add Photo" at bounding box center [0, 0] width 0 height 0
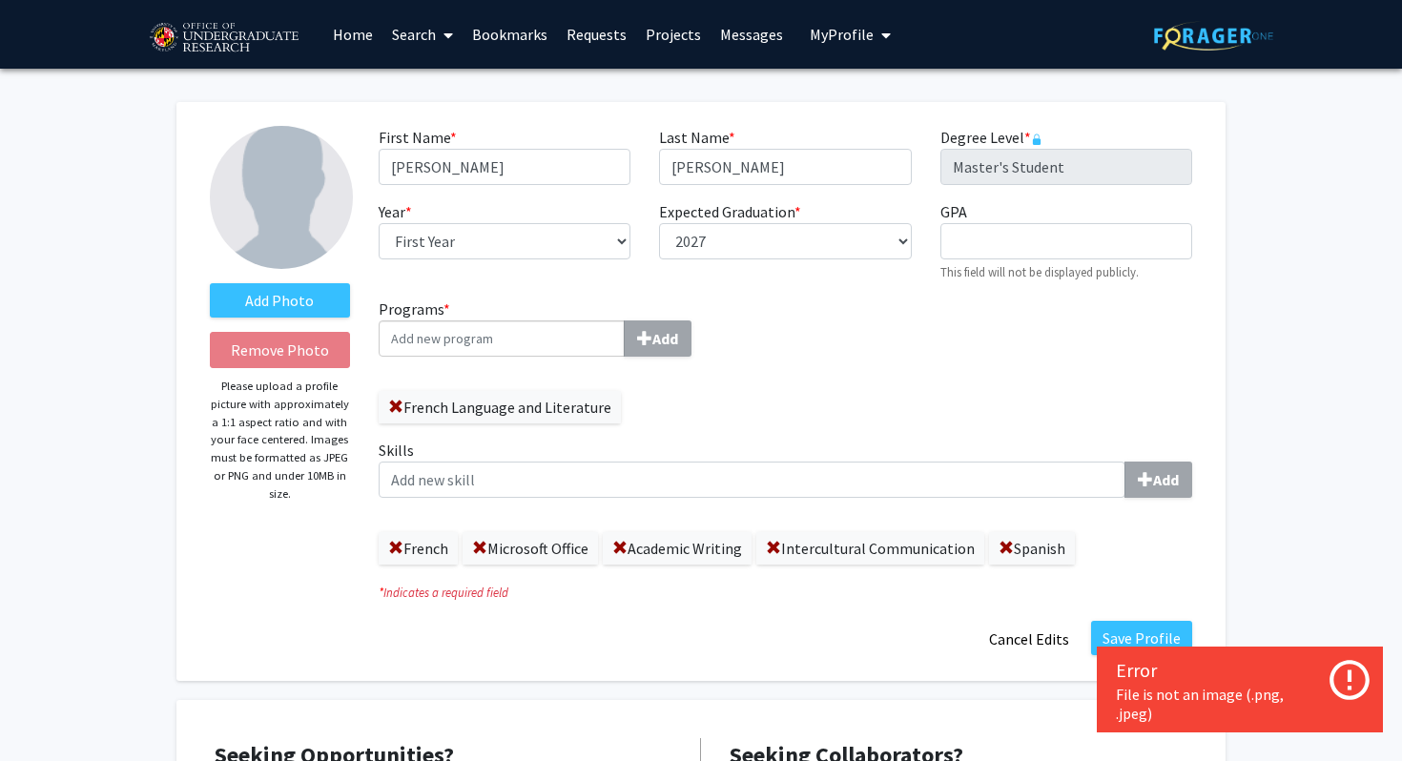
click at [1364, 685] on icon at bounding box center [1350, 680] width 48 height 48
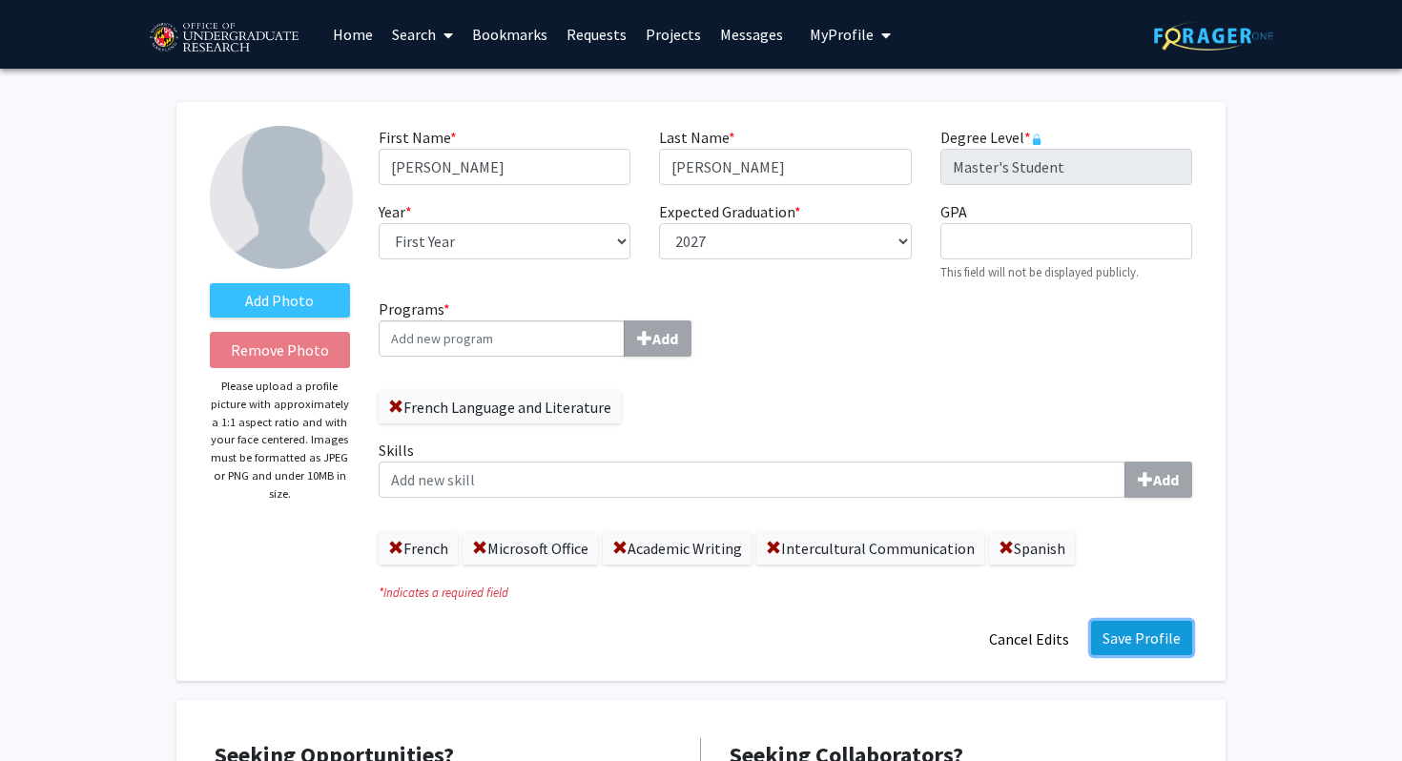
click at [1172, 637] on button "Save Profile" at bounding box center [1141, 638] width 101 height 34
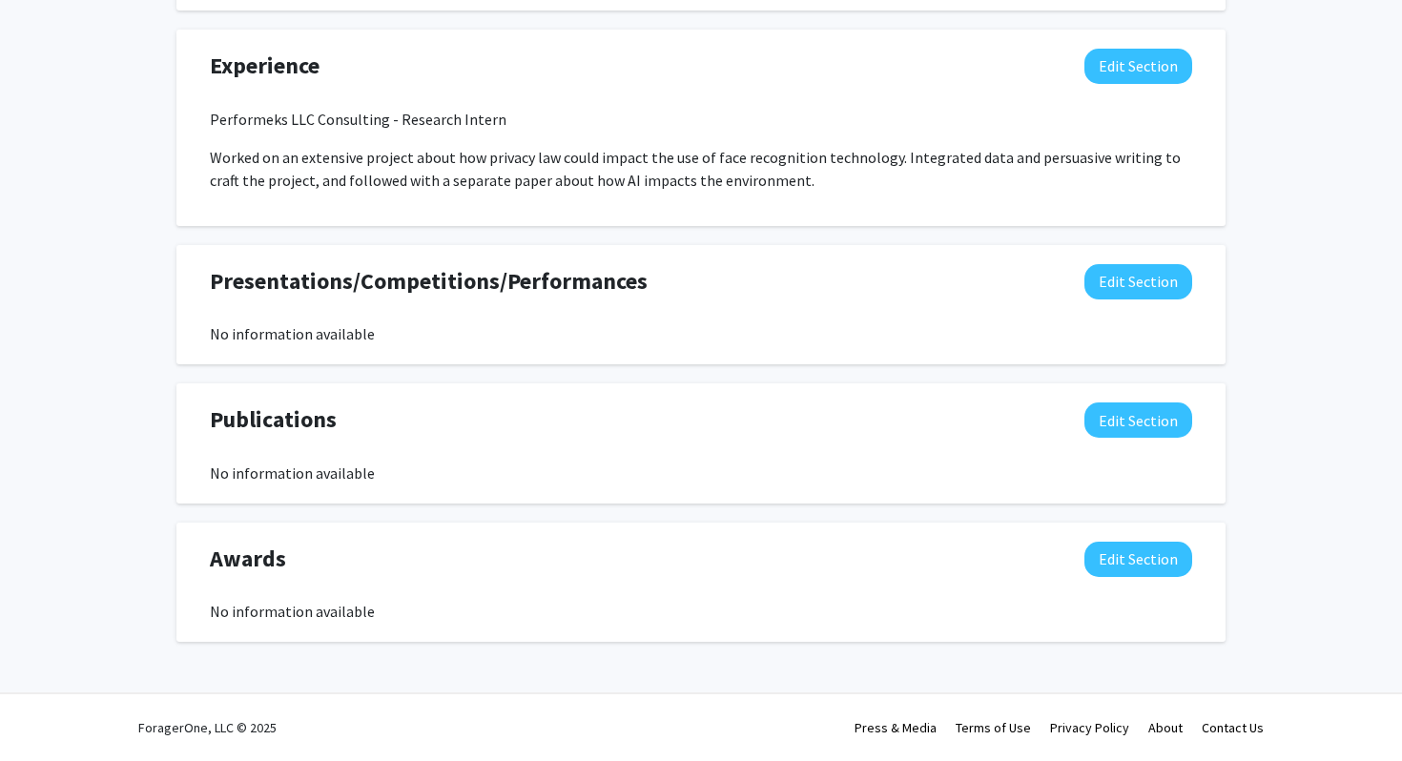
scroll to position [1158, 0]
